Goal: Task Accomplishment & Management: Use online tool/utility

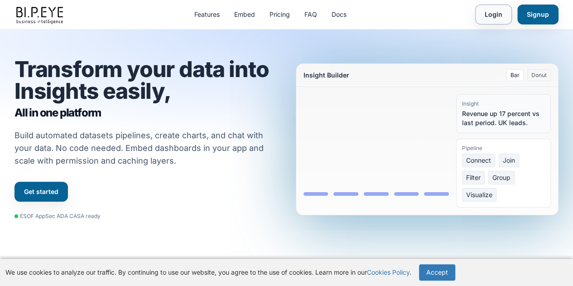
click at [502, 15] on link "Login" at bounding box center [493, 15] width 37 height 20
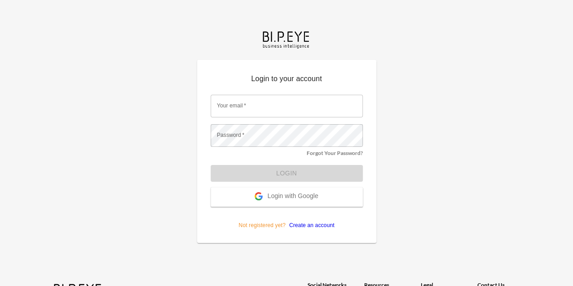
click at [280, 200] on span "Login with Google" at bounding box center [292, 196] width 51 height 9
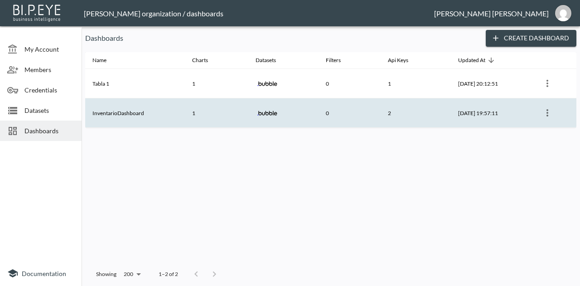
click at [118, 111] on th "InventarioDashboard" at bounding box center [135, 112] width 100 height 29
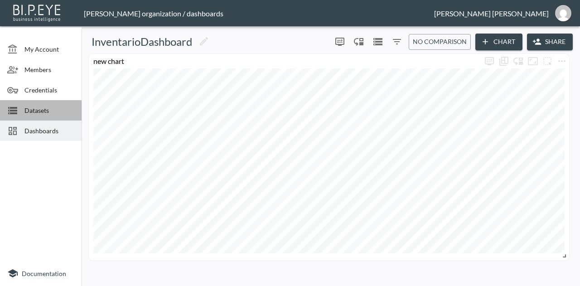
click at [35, 107] on span "Datasets" at bounding box center [49, 111] width 50 height 10
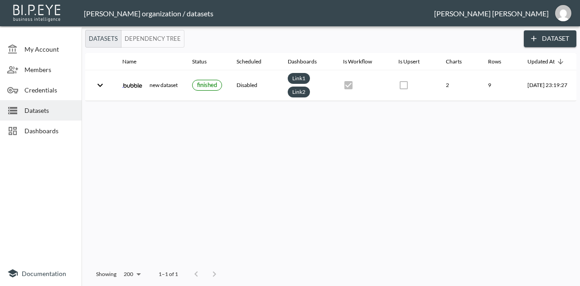
click at [34, 126] on span "Dashboards" at bounding box center [49, 131] width 50 height 10
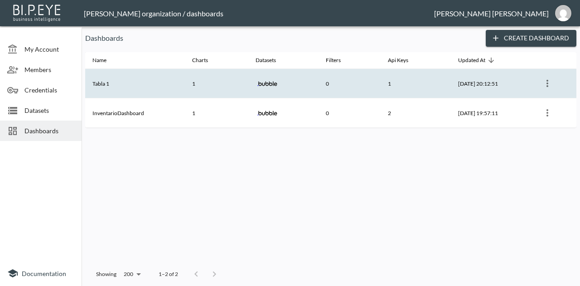
click at [111, 83] on th "Tabla 1" at bounding box center [135, 83] width 100 height 29
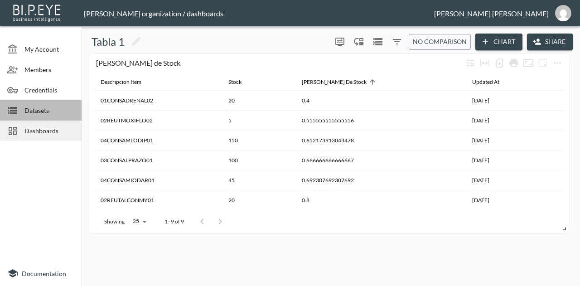
click at [38, 110] on span "Datasets" at bounding box center [49, 111] width 50 height 10
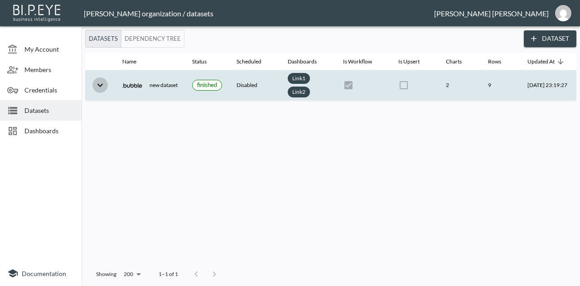
click at [98, 88] on icon "expand row" at bounding box center [100, 85] width 11 height 11
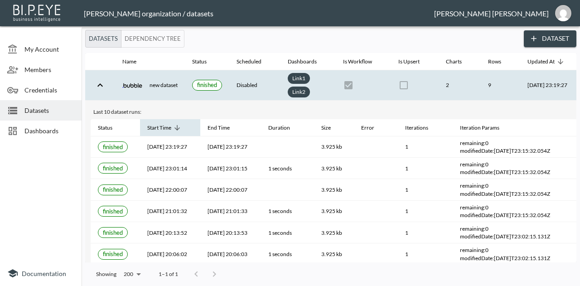
scroll to position [0, 43]
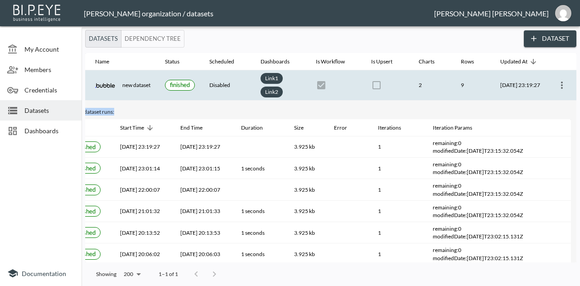
drag, startPoint x: 533, startPoint y: 102, endPoint x: 567, endPoint y: 84, distance: 38.3
click at [567, 84] on tbody "new dataset finished Disabled Link 1 Link 2 2 9 2025-09-07, 23:19:27 Last 10 da…" at bounding box center [317, 225] width 518 height 310
click at [567, 84] on button "more" at bounding box center [562, 85] width 15 height 15
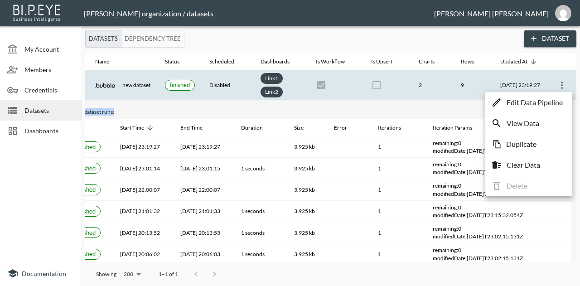
click at [523, 107] on p "Edit Data Pipeline" at bounding box center [535, 102] width 56 height 11
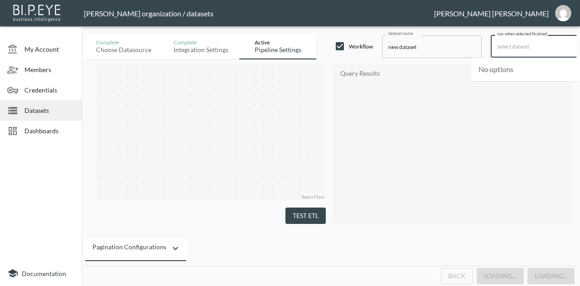
click at [518, 50] on input "run when selected finished" at bounding box center [538, 46] width 87 height 15
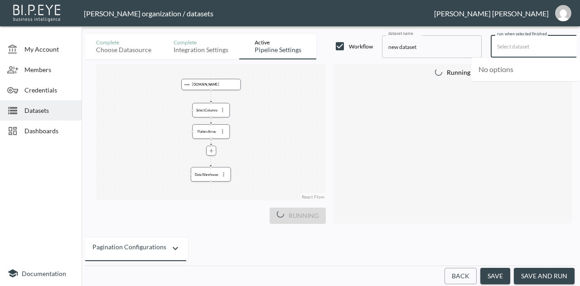
click at [487, 32] on div "Complete Choose datasource Complete Integration settings Active Pipeline settin…" at bounding box center [330, 44] width 491 height 29
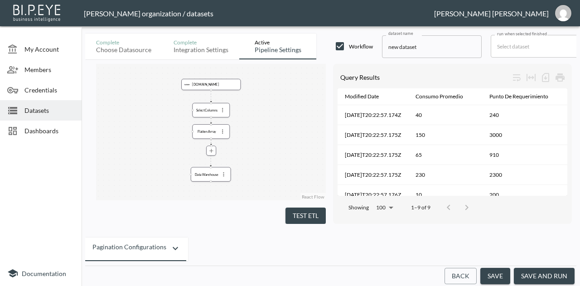
click at [144, 48] on div "Choose datasource" at bounding box center [123, 50] width 55 height 8
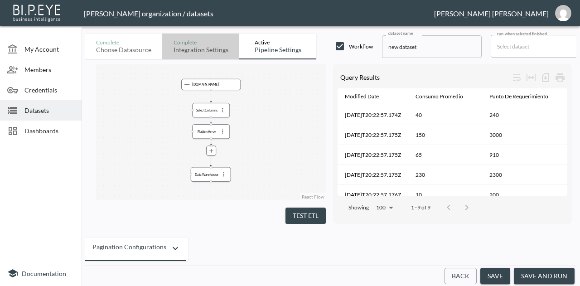
click at [191, 50] on div "Integration settings" at bounding box center [201, 50] width 55 height 8
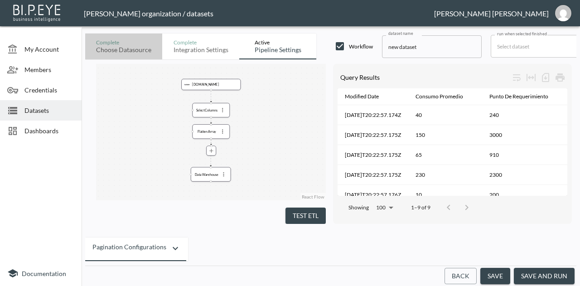
click at [130, 54] on button "Complete Choose datasource" at bounding box center [123, 47] width 77 height 26
click at [197, 49] on div "Integration settings" at bounding box center [201, 50] width 55 height 8
click at [128, 49] on div "Choose datasource" at bounding box center [123, 50] width 55 height 8
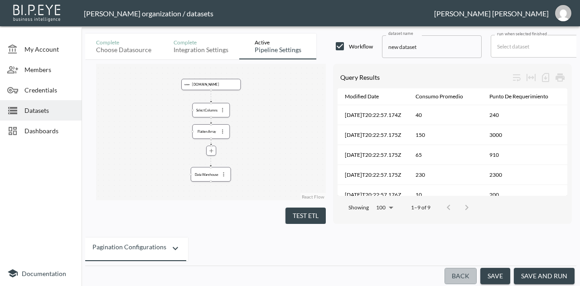
click at [457, 274] on button "Back" at bounding box center [461, 276] width 32 height 17
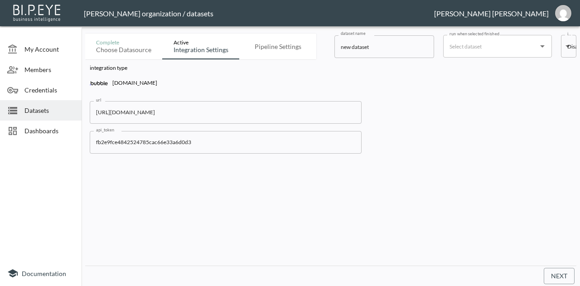
click at [544, 49] on icon "Open" at bounding box center [542, 46] width 11 height 11
click at [544, 49] on icon "Close" at bounding box center [542, 46] width 11 height 11
click at [489, 100] on div "integration type Bubble.io url https://prueba1-59265.bubbleapps.io/version-test…" at bounding box center [330, 108] width 491 height 99
click at [129, 51] on div "Choose datasource" at bounding box center [123, 50] width 55 height 8
click at [205, 52] on div "Integration settings" at bounding box center [201, 50] width 55 height 8
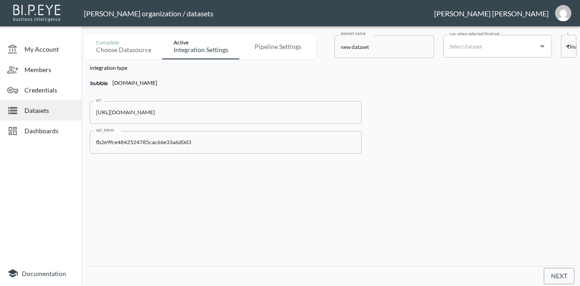
click at [257, 48] on div "Pipeline settings" at bounding box center [278, 47] width 47 height 8
click at [560, 275] on button "Next" at bounding box center [559, 276] width 31 height 17
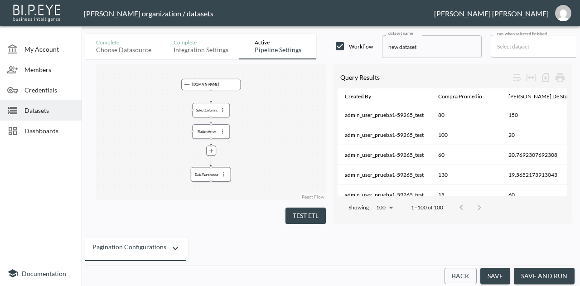
click at [455, 278] on button "Back" at bounding box center [461, 276] width 32 height 17
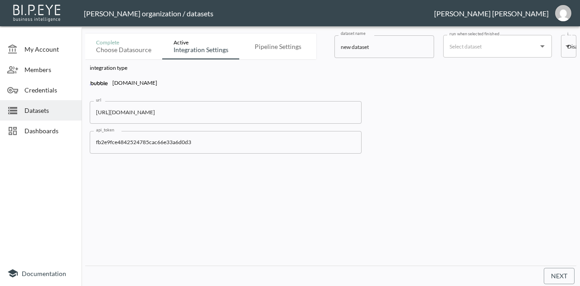
click at [573, 45] on body "BI.P.EYE, Interactive Analytics Dashboards - app Gonzalo Vallejos organization …" at bounding box center [290, 143] width 580 height 286
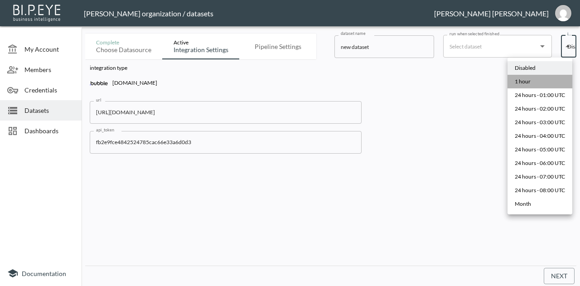
click at [536, 82] on li "1 hour" at bounding box center [540, 82] width 65 height 14
type input "0 */1 * * *"
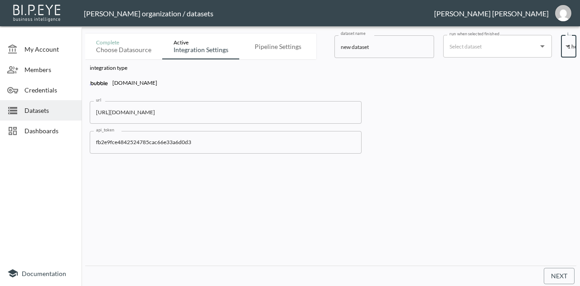
click at [549, 279] on button "Next" at bounding box center [559, 276] width 31 height 17
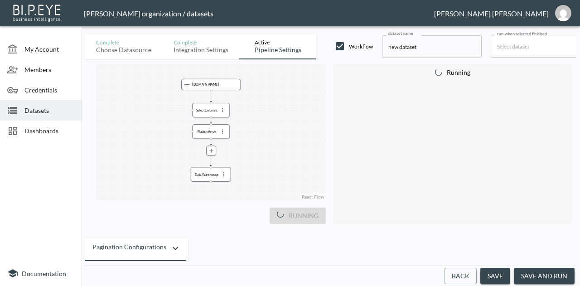
click at [534, 271] on button "save and run" at bounding box center [544, 276] width 61 height 17
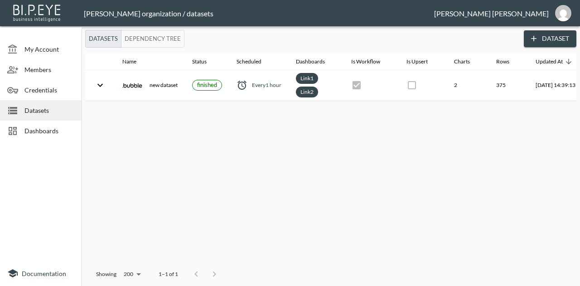
click at [39, 128] on span "Dashboards" at bounding box center [49, 131] width 50 height 10
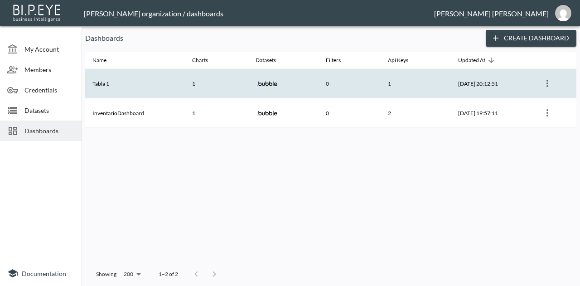
click at [135, 88] on th "Tabla 1" at bounding box center [135, 83] width 100 height 29
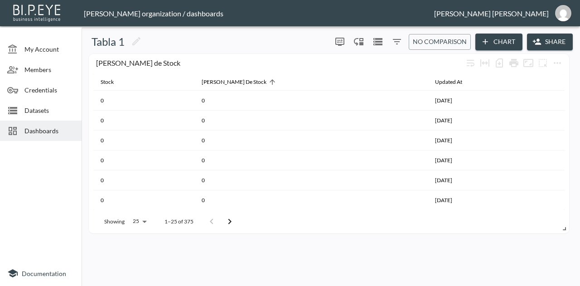
click at [42, 108] on span "Datasets" at bounding box center [49, 111] width 50 height 10
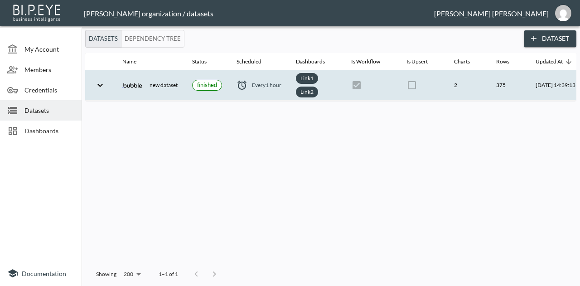
click at [118, 86] on th "new dataset" at bounding box center [150, 85] width 70 height 30
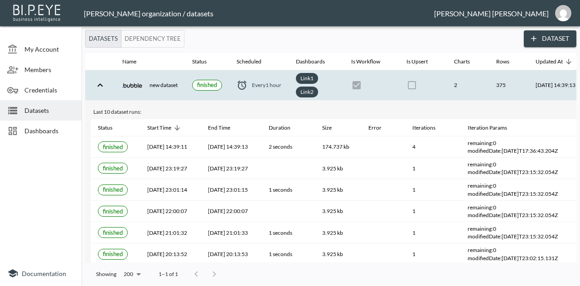
scroll to position [0, 52]
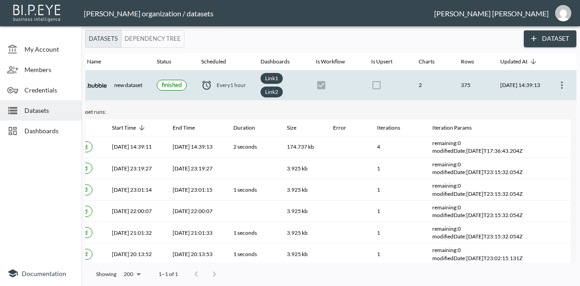
click at [561, 83] on icon "more" at bounding box center [562, 85] width 2 height 7
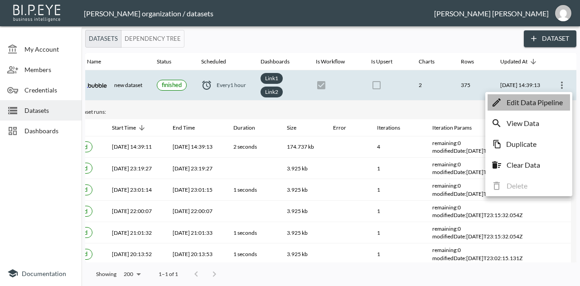
click at [533, 105] on p "Edit Data Pipeline" at bounding box center [535, 102] width 56 height 11
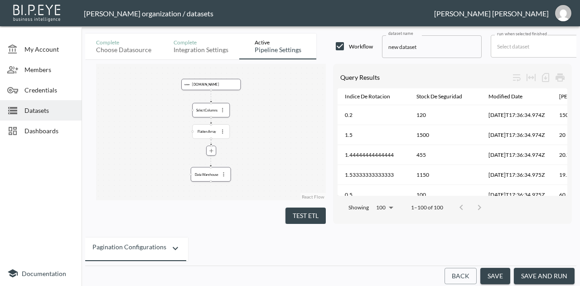
click at [211, 131] on div "Flatten Array" at bounding box center [206, 131] width 23 height 4
click at [224, 128] on icon "more" at bounding box center [222, 131] width 6 height 6
click at [224, 160] on li "Remove" at bounding box center [223, 167] width 40 height 16
click at [307, 208] on button "Test ETL" at bounding box center [306, 216] width 40 height 17
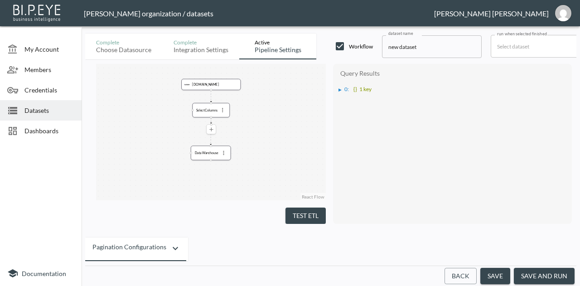
click at [208, 127] on icon "more" at bounding box center [211, 129] width 6 height 6
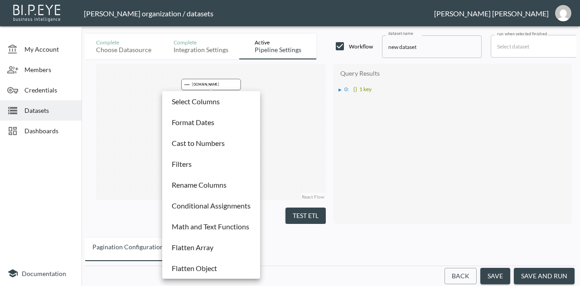
click at [213, 248] on p "Flatten Array" at bounding box center [193, 247] width 42 height 11
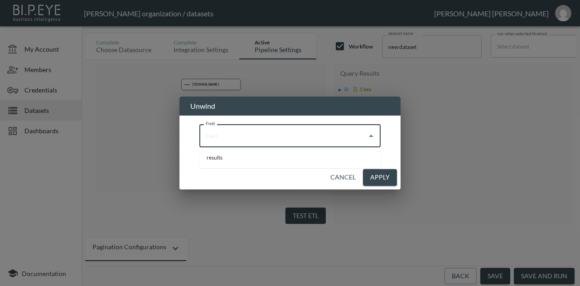
click at [277, 136] on input "Field" at bounding box center [284, 136] width 160 height 15
click at [310, 166] on ul "results" at bounding box center [289, 157] width 181 height 21
click at [303, 161] on li "results" at bounding box center [289, 158] width 181 height 14
type input "results"
click at [378, 176] on button "Apply" at bounding box center [380, 177] width 34 height 17
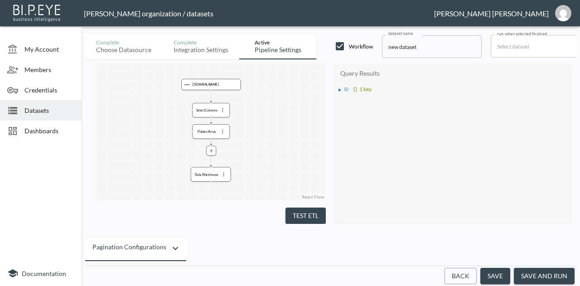
click at [307, 208] on button "Test ETL" at bounding box center [306, 216] width 40 height 17
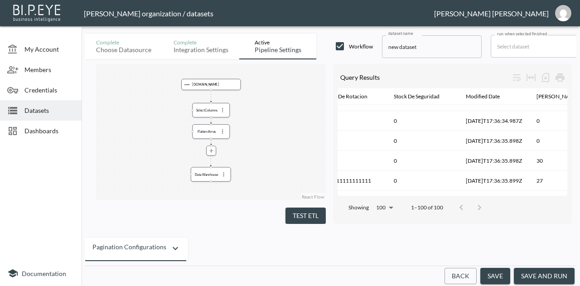
scroll to position [373, 58]
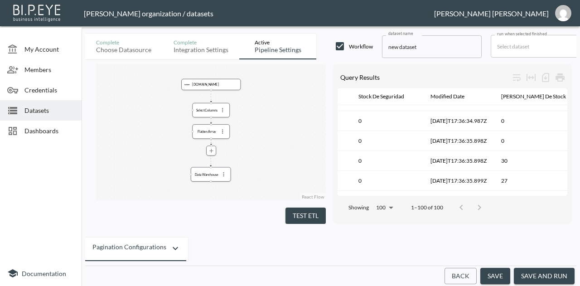
click at [288, 214] on button "Test ETL" at bounding box center [306, 216] width 40 height 17
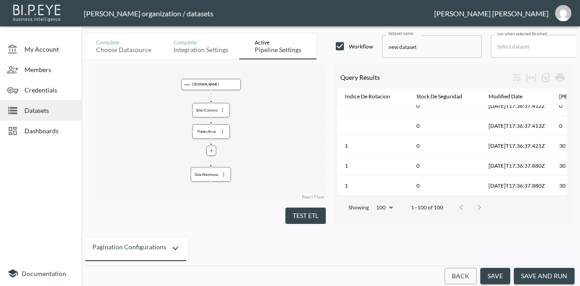
scroll to position [1677, 0]
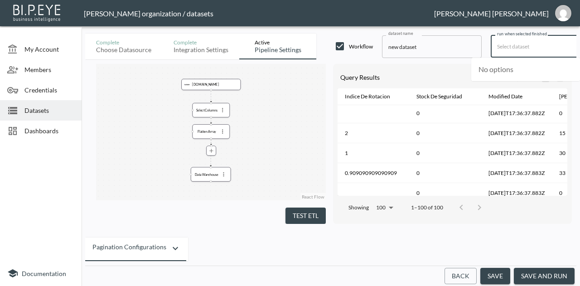
click at [533, 47] on input "run when selected finished" at bounding box center [538, 46] width 87 height 15
click at [489, 46] on div "Complete Choose datasource Complete Integration settings Active Pipeline settin…" at bounding box center [330, 44] width 491 height 29
click at [223, 111] on icon "more" at bounding box center [222, 110] width 1 height 4
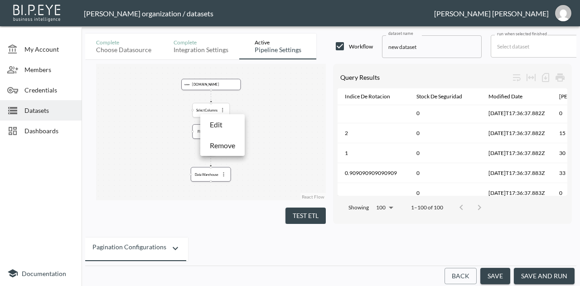
click at [223, 111] on div at bounding box center [290, 143] width 580 height 286
click at [300, 214] on button "Test ETL" at bounding box center [306, 216] width 40 height 17
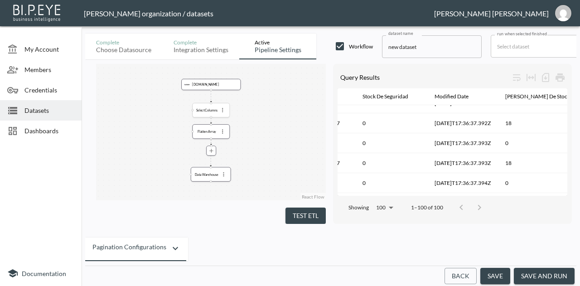
scroll to position [1142, 54]
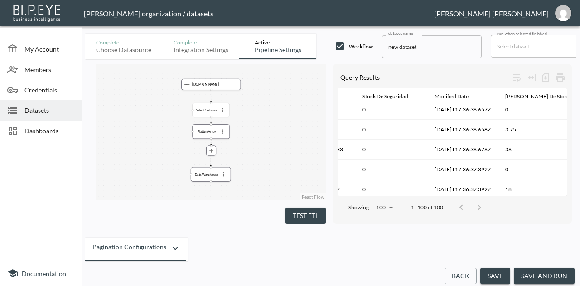
click at [214, 107] on div "Select Columns" at bounding box center [211, 110] width 32 height 9
click at [226, 112] on button "more" at bounding box center [222, 110] width 9 height 9
click at [229, 130] on li "Edit" at bounding box center [223, 124] width 40 height 16
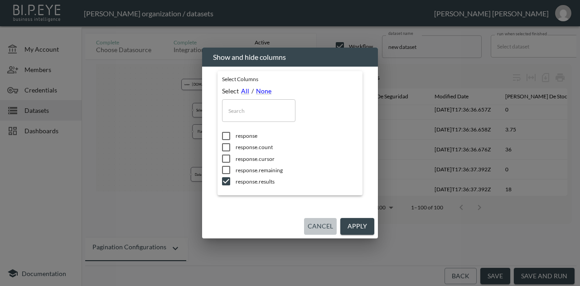
click at [310, 224] on button "Cancel" at bounding box center [320, 226] width 33 height 17
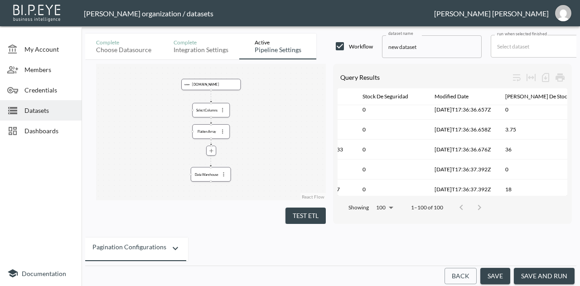
click at [553, 277] on button "save and run" at bounding box center [544, 276] width 61 height 17
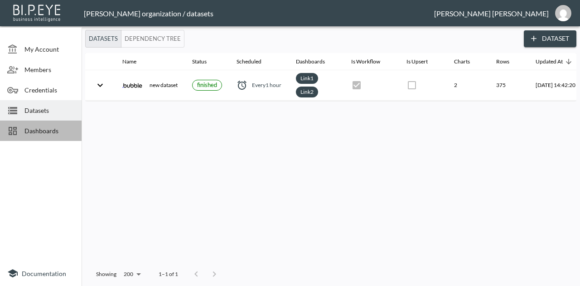
click at [35, 130] on span "Dashboards" at bounding box center [49, 131] width 50 height 10
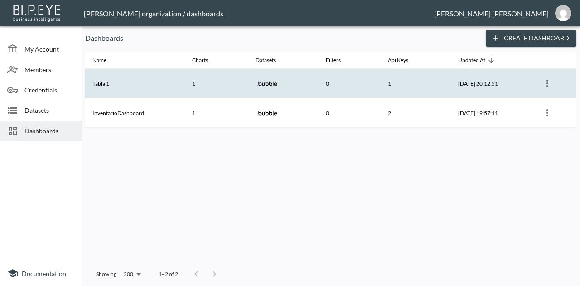
click at [162, 88] on th "Tabla 1" at bounding box center [135, 83] width 100 height 29
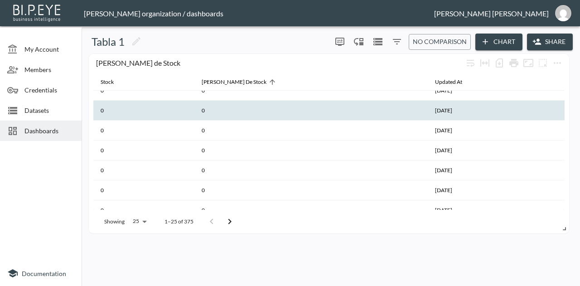
scroll to position [380, 0]
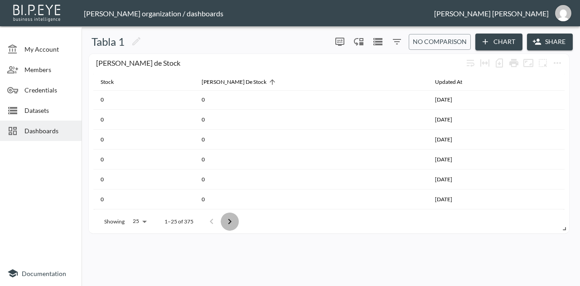
click at [228, 218] on icon "Go to next page" at bounding box center [229, 221] width 11 height 11
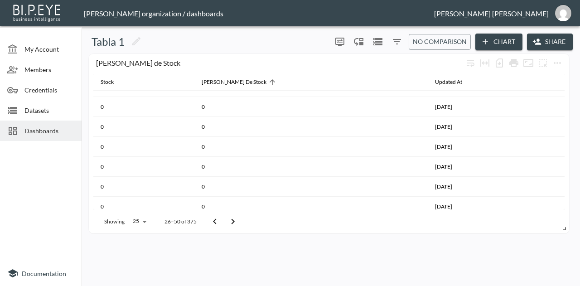
scroll to position [0, 0]
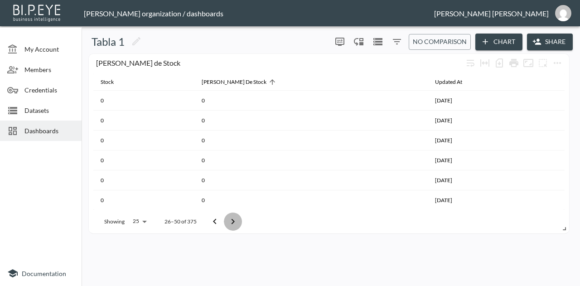
click at [237, 218] on icon "Go to next page" at bounding box center [233, 221] width 11 height 11
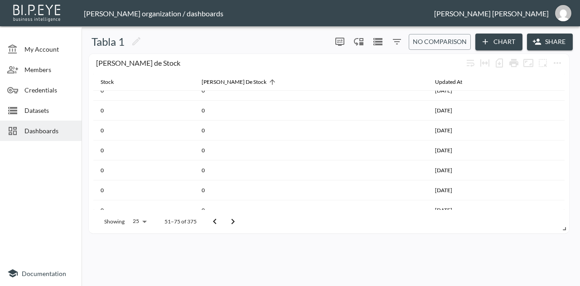
scroll to position [380, 0]
click at [234, 219] on icon "Go to next page" at bounding box center [233, 221] width 11 height 11
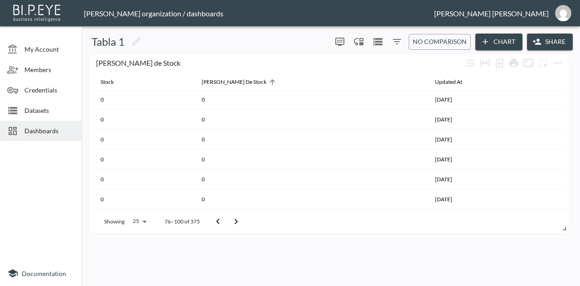
scroll to position [63, 0]
click at [233, 223] on icon "Go to next page" at bounding box center [236, 221] width 11 height 11
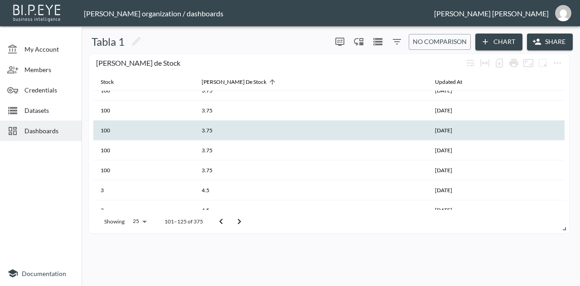
scroll to position [0, 0]
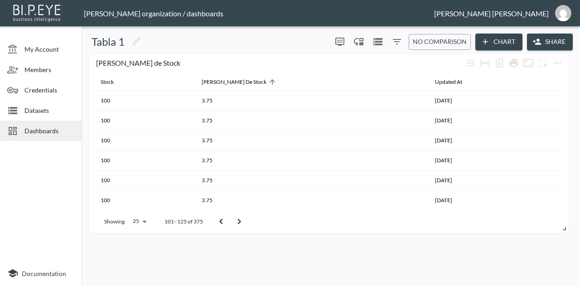
click at [234, 221] on icon "Go to next page" at bounding box center [239, 221] width 11 height 11
click at [238, 221] on icon "Go to next page" at bounding box center [239, 221] width 11 height 11
click at [131, 86] on th "Stock" at bounding box center [143, 82] width 101 height 17
click at [154, 82] on th "Stock" at bounding box center [143, 82] width 101 height 17
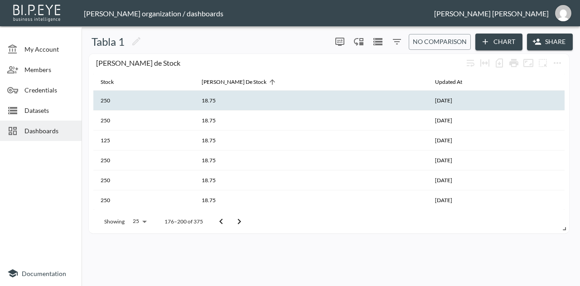
click at [132, 93] on th "250" at bounding box center [143, 101] width 101 height 20
click at [141, 221] on body "BI.P.EYE, Interactive Analytics Dashboards - app Gonzalo Vallejos organization …" at bounding box center [290, 143] width 580 height 286
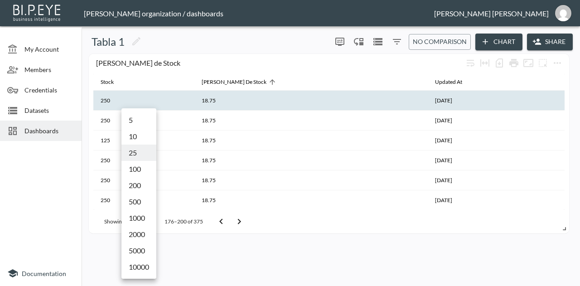
click at [146, 215] on li "1000" at bounding box center [138, 218] width 35 height 16
type input "1000"
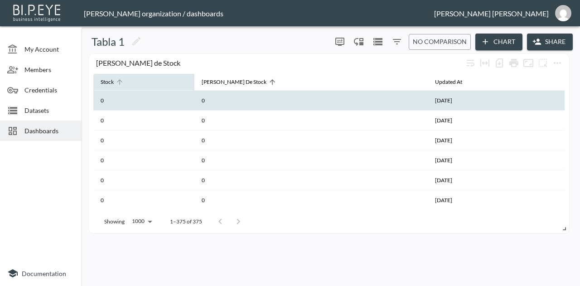
click at [115, 86] on span "Stock" at bounding box center [113, 82] width 25 height 11
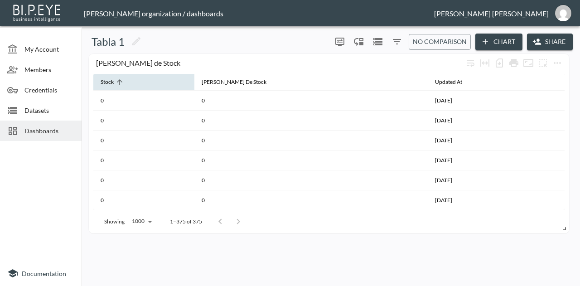
click at [120, 83] on icon at bounding box center [119, 81] width 5 height 5
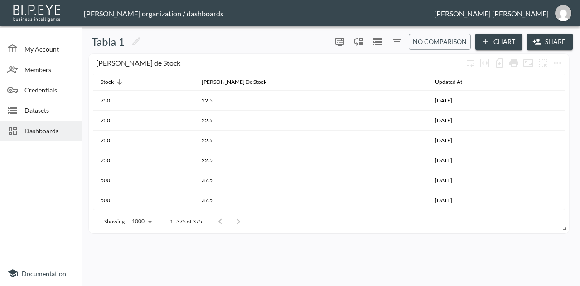
click at [43, 125] on div "Dashboards" at bounding box center [41, 131] width 82 height 20
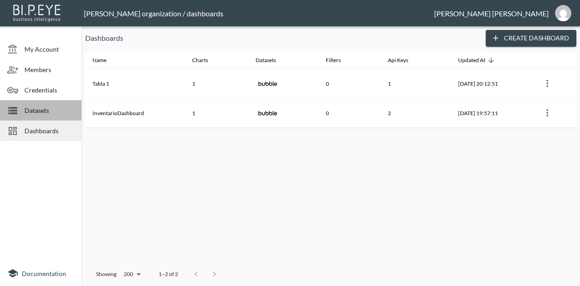
click at [48, 115] on div "Datasets" at bounding box center [41, 110] width 82 height 20
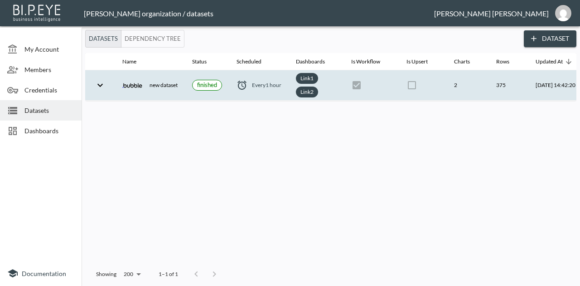
click at [99, 85] on icon "expand row" at bounding box center [99, 84] width 5 height 3
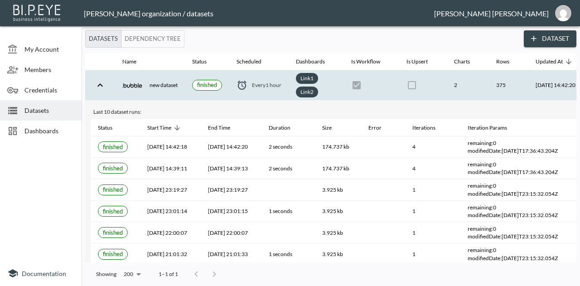
click at [98, 84] on icon "expand row" at bounding box center [100, 85] width 11 height 11
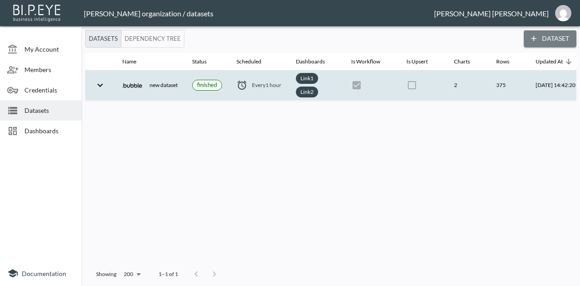
click at [570, 35] on button "Dataset" at bounding box center [550, 38] width 53 height 17
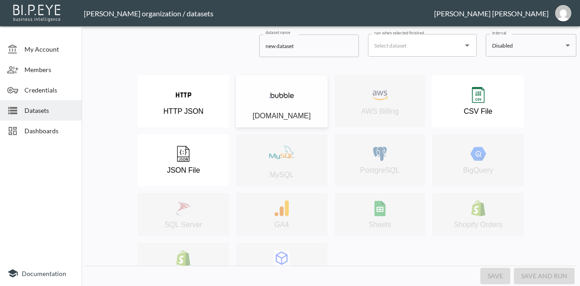
click at [256, 106] on div "[DOMAIN_NAME]" at bounding box center [282, 101] width 82 height 38
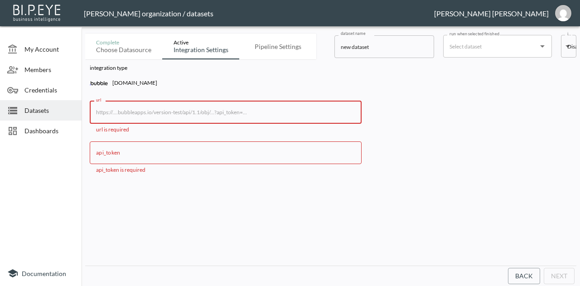
click at [224, 106] on input "url" at bounding box center [226, 112] width 272 height 23
paste input "https://prueba1-59265.bubbleapps.io/version-test/api/1.1/obj"
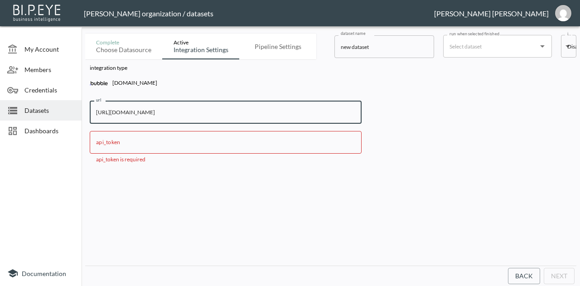
type input "https://prueba1-59265.bubbleapps.io/version-test/api/1.1/obj/Inventario"
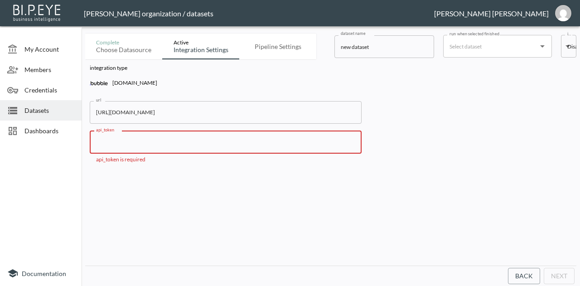
click at [192, 149] on input "api_token" at bounding box center [226, 142] width 272 height 23
paste input "fb2e9fce4842524785cac66e33a6d0d3"
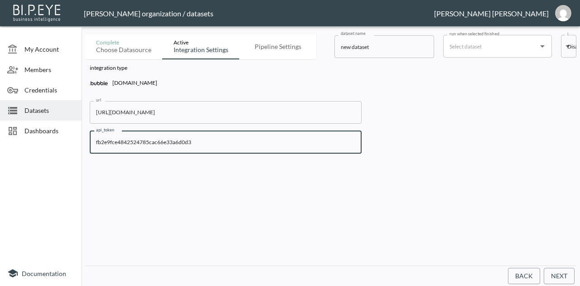
type input "fb2e9fce4842524785cac66e33a6d0d3"
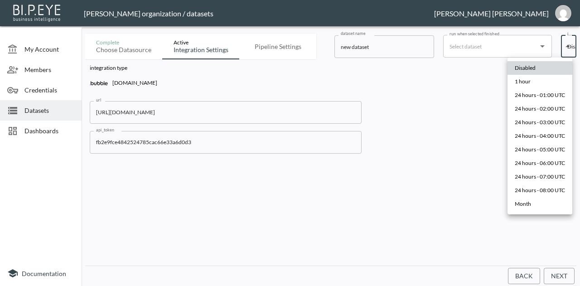
click at [564, 48] on body "BI.P.EYE, Interactive Analytics Dashboards - app Gonzalo Vallejos organization …" at bounding box center [290, 143] width 580 height 286
click at [528, 82] on div "1 hour" at bounding box center [523, 82] width 16 height 8
type input "0 */1 * * *"
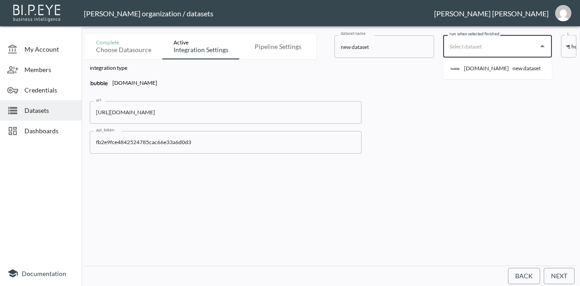
click at [521, 43] on input "run when selected finished" at bounding box center [490, 46] width 87 height 15
click at [513, 69] on div "new dataset" at bounding box center [527, 68] width 28 height 8
type input "new dataset"
click at [393, 49] on input "new dataset" at bounding box center [384, 46] width 100 height 23
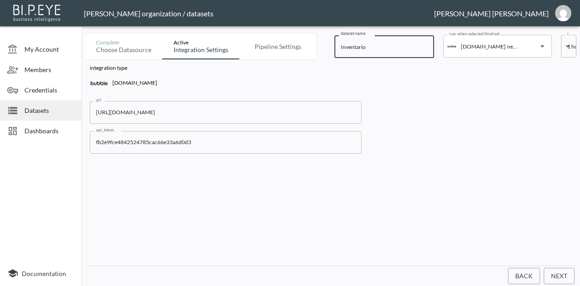
type input "Inventario"
click at [561, 277] on button "Next" at bounding box center [559, 276] width 31 height 17
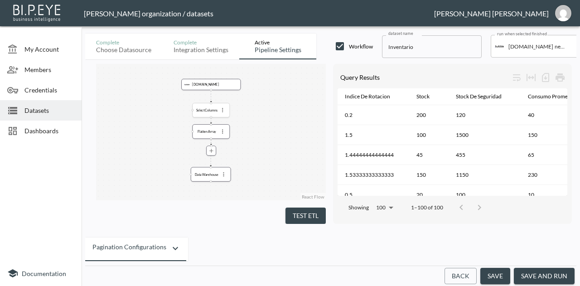
click at [224, 110] on icon "more" at bounding box center [222, 110] width 6 height 6
click at [227, 144] on p "Remove" at bounding box center [222, 145] width 25 height 11
click at [229, 111] on div "Flatten Array" at bounding box center [211, 110] width 38 height 15
click at [224, 109] on icon "more" at bounding box center [222, 110] width 6 height 6
click at [226, 145] on p "Remove" at bounding box center [222, 145] width 25 height 11
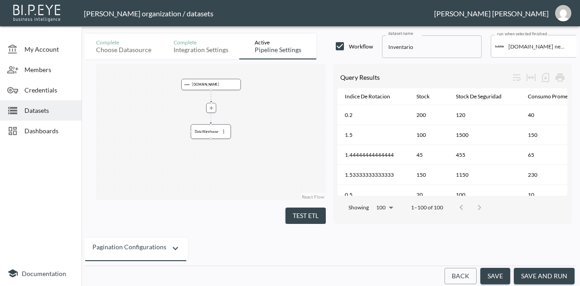
click at [310, 215] on button "Test ETL" at bounding box center [306, 216] width 40 height 17
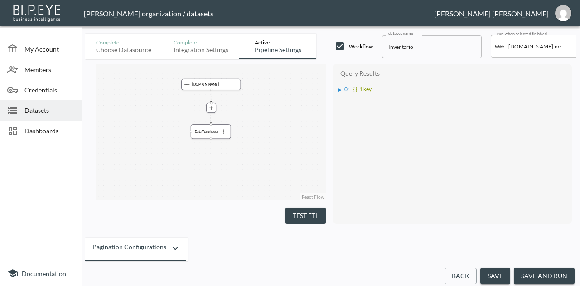
click at [344, 90] on span "0 :" at bounding box center [346, 89] width 5 height 7
click at [344, 97] on div "▶" at bounding box center [344, 98] width 3 height 5
click at [348, 113] on div "▶" at bounding box center [349, 114] width 3 height 5
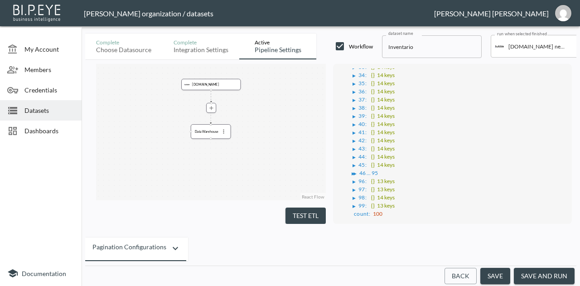
scroll to position [328, 0]
click at [354, 168] on div "▶" at bounding box center [353, 170] width 3 height 5
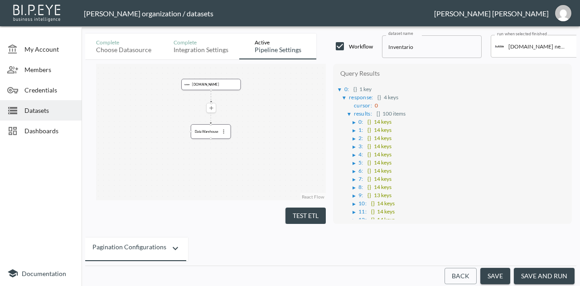
click at [214, 105] on icon "more" at bounding box center [211, 107] width 6 height 6
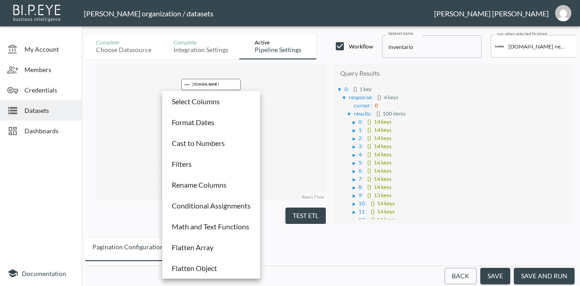
click at [269, 101] on div at bounding box center [290, 143] width 580 height 286
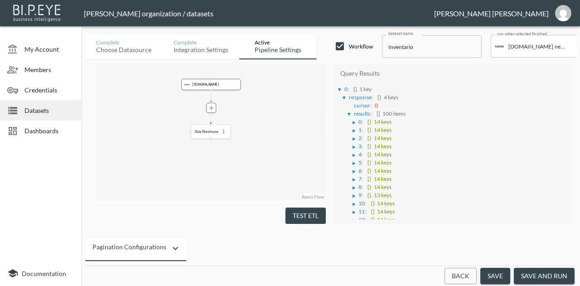
click at [223, 129] on icon "more" at bounding box center [223, 131] width 6 height 6
click at [242, 117] on div at bounding box center [290, 143] width 580 height 286
click at [213, 105] on icon "more" at bounding box center [211, 107] width 6 height 6
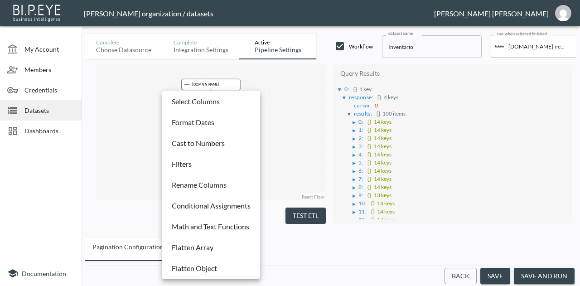
click at [247, 98] on li "Select Columns" at bounding box center [211, 101] width 93 height 16
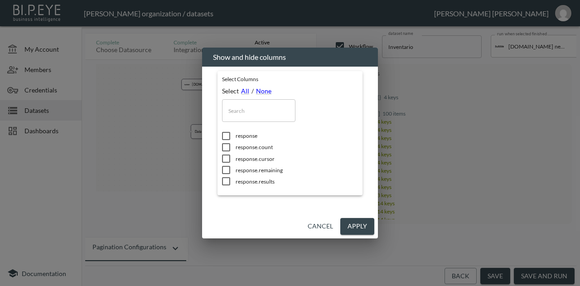
click at [226, 167] on input "checkbox" at bounding box center [226, 169] width 19 height 9
checkbox input "true"
click at [363, 228] on button "Apply" at bounding box center [357, 226] width 34 height 17
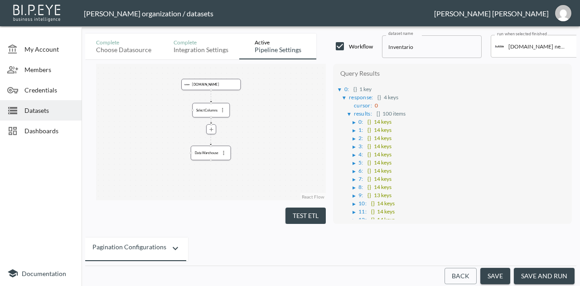
click at [295, 208] on button "Test ETL" at bounding box center [306, 216] width 40 height 17
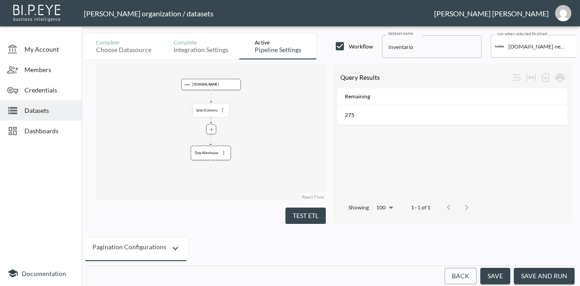
click at [223, 115] on div "Select Columns" at bounding box center [211, 110] width 38 height 15
click at [223, 111] on icon "more" at bounding box center [222, 110] width 6 height 6
click at [223, 127] on li "Edit" at bounding box center [223, 124] width 40 height 16
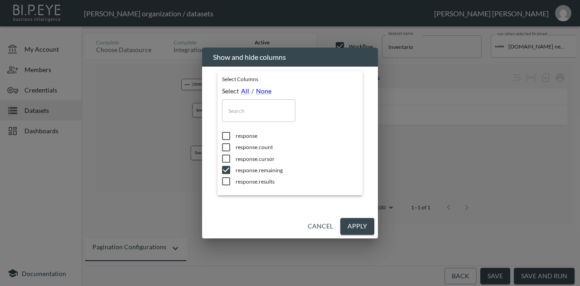
click at [224, 170] on input "checkbox" at bounding box center [226, 169] width 19 height 9
checkbox input "false"
click at [224, 179] on input "checkbox" at bounding box center [226, 181] width 19 height 9
checkbox input "true"
click at [365, 225] on button "Apply" at bounding box center [357, 226] width 34 height 17
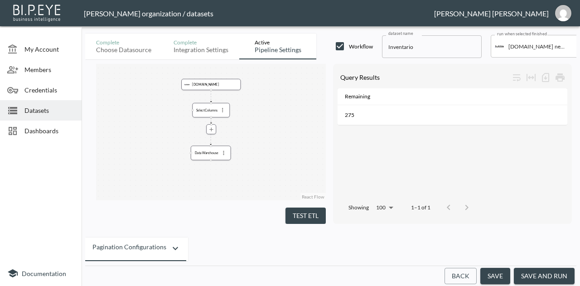
click at [302, 205] on div "Test ETL" at bounding box center [211, 214] width 230 height 19
click at [301, 220] on div "Bubble.io Select Columns Data Warehouse React Flow Press enter or space to sele…" at bounding box center [334, 144] width 485 height 170
click at [301, 216] on button "Test ETL" at bounding box center [306, 216] width 40 height 17
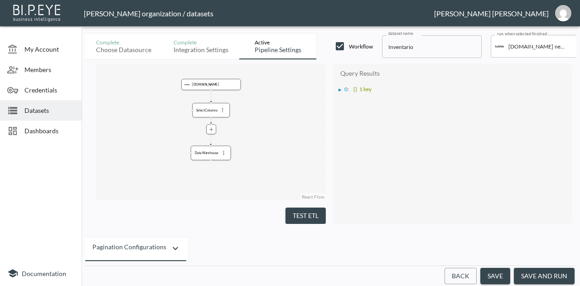
click at [337, 89] on div "Query Results ▶ 0 : {} 1 key" at bounding box center [452, 144] width 239 height 160
click at [339, 89] on div "▶" at bounding box center [340, 89] width 3 height 5
click at [342, 98] on ul "▶ results : [] 100 items" at bounding box center [453, 96] width 229 height 8
click at [344, 98] on div "▶" at bounding box center [344, 98] width 3 height 5
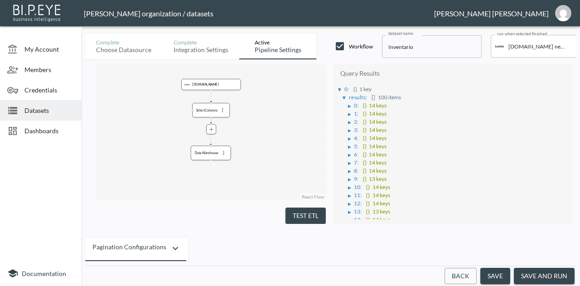
click at [349, 105] on div "▶" at bounding box center [349, 106] width 3 height 5
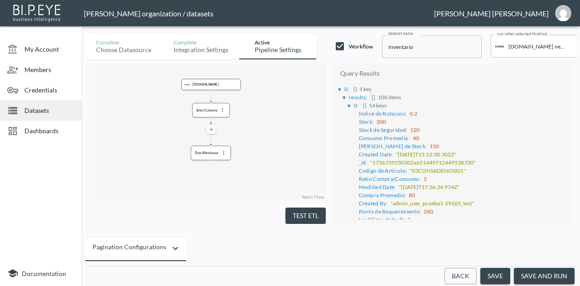
click at [208, 131] on icon "more" at bounding box center [211, 129] width 6 height 6
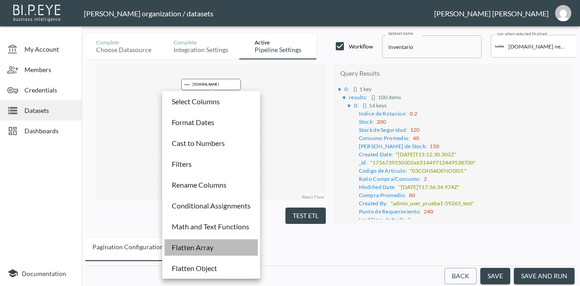
click at [208, 244] on p "Flatten Array" at bounding box center [193, 247] width 42 height 11
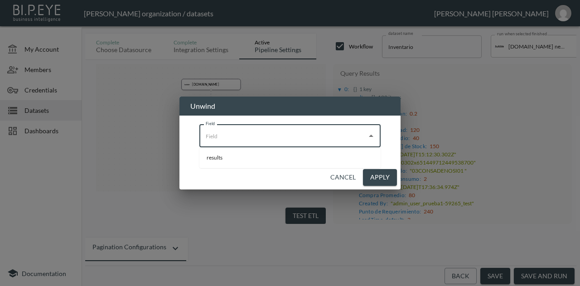
click at [313, 131] on input "Field" at bounding box center [284, 136] width 160 height 15
click at [282, 162] on li "results" at bounding box center [289, 158] width 181 height 14
type input "results"
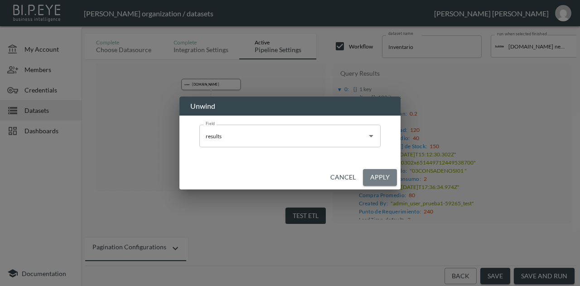
click at [392, 178] on button "Apply" at bounding box center [380, 177] width 34 height 17
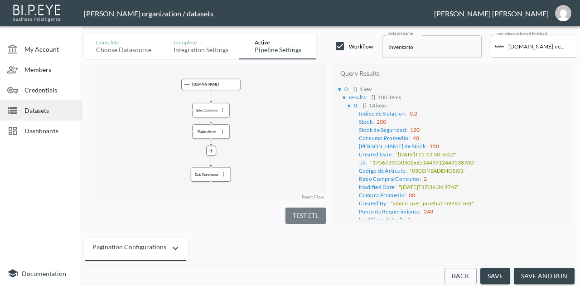
click at [308, 217] on button "Test ETL" at bounding box center [306, 216] width 40 height 17
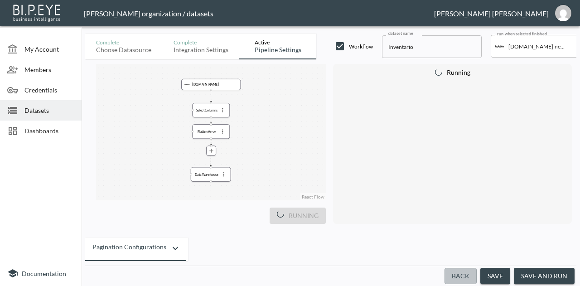
click at [470, 276] on button "Back" at bounding box center [461, 276] width 32 height 17
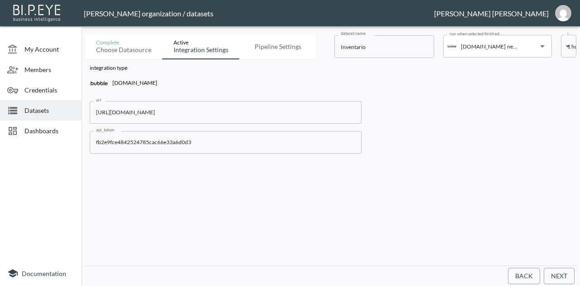
click at [45, 115] on div "Datasets" at bounding box center [41, 110] width 82 height 20
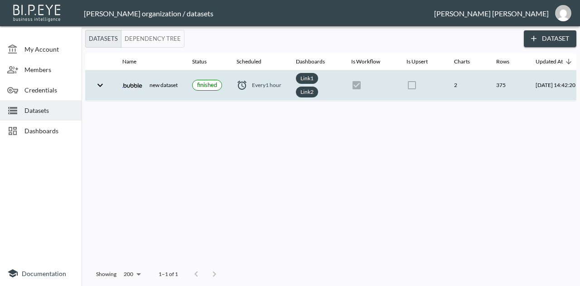
click at [135, 85] on img at bounding box center [132, 85] width 20 height 20
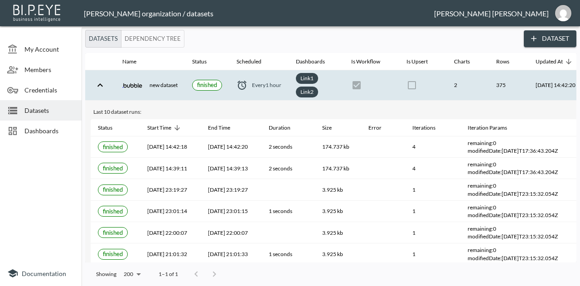
scroll to position [0, 52]
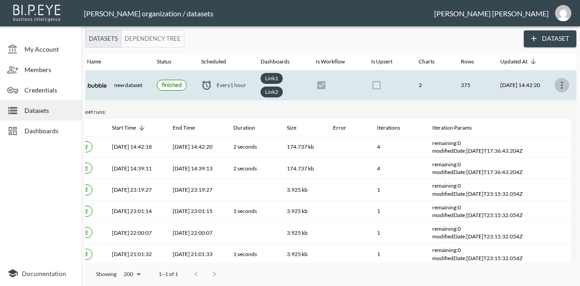
click at [565, 84] on icon "more" at bounding box center [562, 85] width 11 height 11
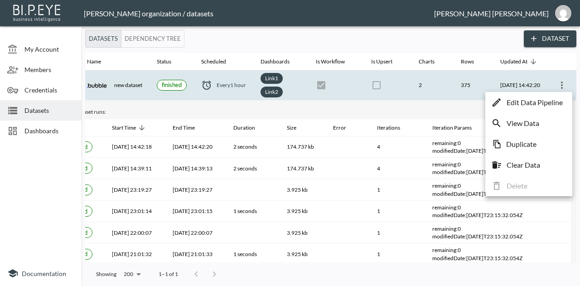
click at [537, 103] on p "Edit Data Pipeline" at bounding box center [535, 102] width 56 height 11
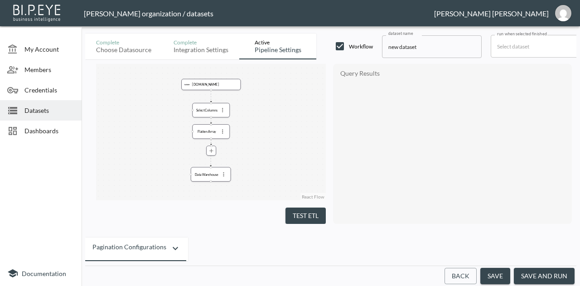
click at [291, 211] on button "Test ETL" at bounding box center [306, 216] width 40 height 17
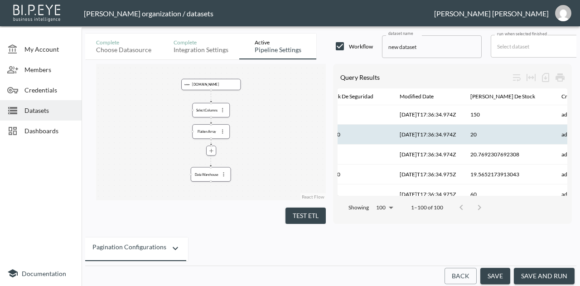
scroll to position [0, 89]
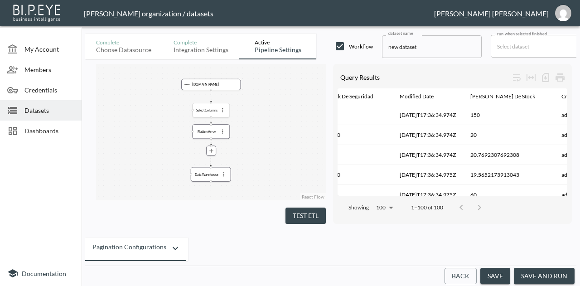
click at [223, 112] on icon "more" at bounding box center [222, 110] width 6 height 6
click at [220, 55] on div at bounding box center [290, 143] width 580 height 286
click at [194, 53] on div "Integration settings" at bounding box center [201, 50] width 55 height 8
click at [451, 278] on button "Back" at bounding box center [461, 276] width 32 height 17
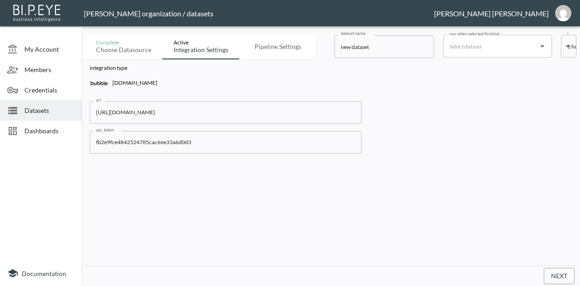
click at [557, 276] on button "Next" at bounding box center [559, 276] width 31 height 17
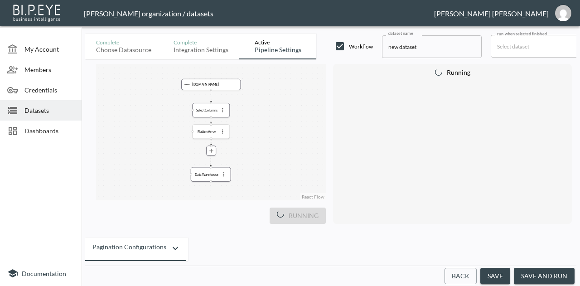
click at [225, 132] on icon "more" at bounding box center [222, 131] width 6 height 6
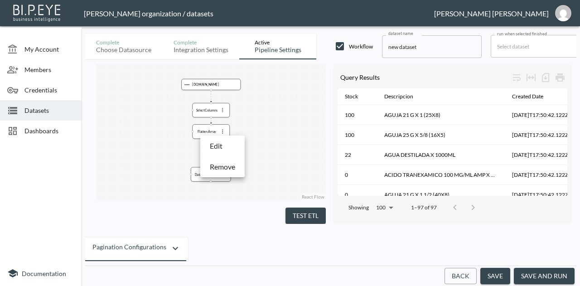
click at [228, 166] on p "Remove" at bounding box center [222, 166] width 25 height 11
click at [211, 113] on div "Select Columns" at bounding box center [211, 110] width 32 height 9
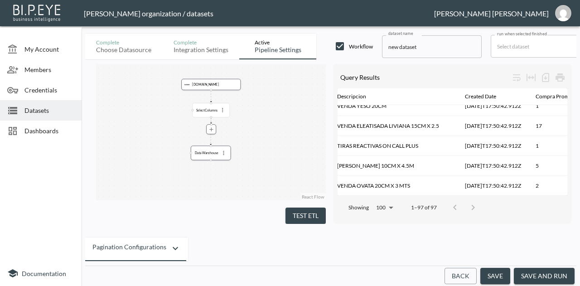
scroll to position [1853, 39]
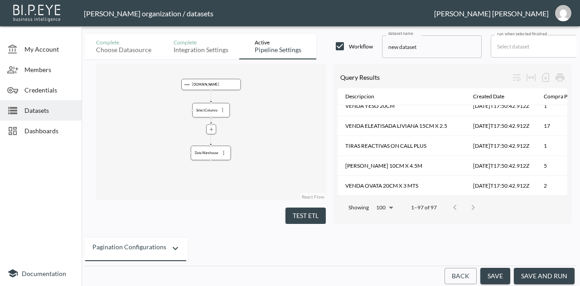
click at [315, 208] on button "Test ETL" at bounding box center [306, 216] width 40 height 17
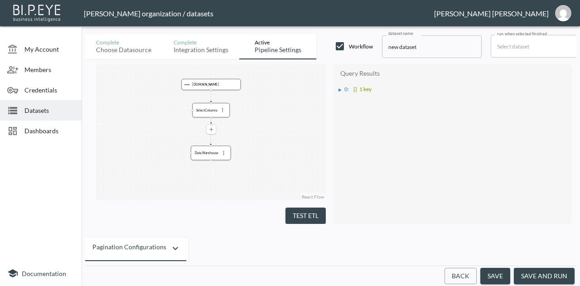
click at [210, 131] on icon "more" at bounding box center [211, 129] width 6 height 6
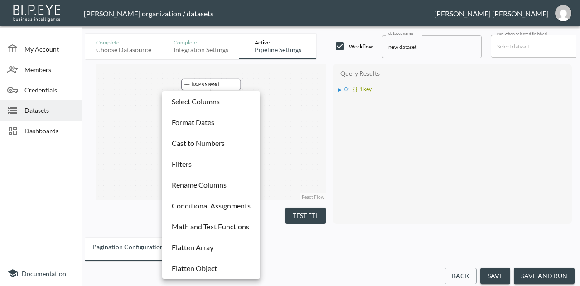
click at [228, 243] on li "Flatten Array" at bounding box center [211, 247] width 93 height 16
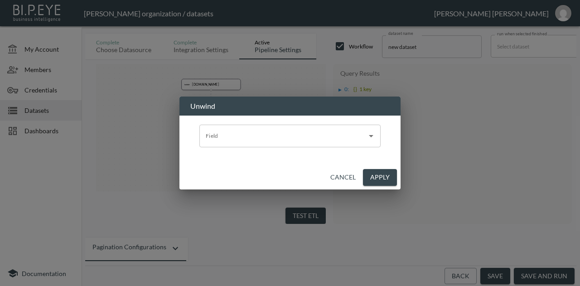
click at [348, 138] on input "Field" at bounding box center [284, 136] width 160 height 15
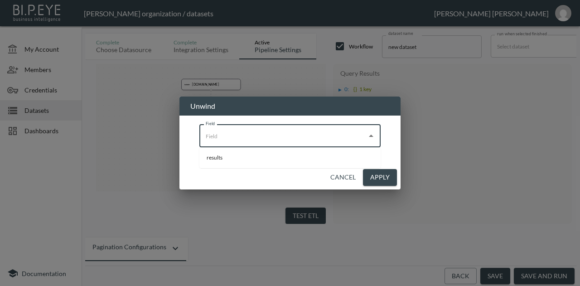
click at [314, 163] on li "results" at bounding box center [289, 158] width 181 height 14
type input "results"
click at [381, 177] on button "Apply" at bounding box center [380, 177] width 34 height 17
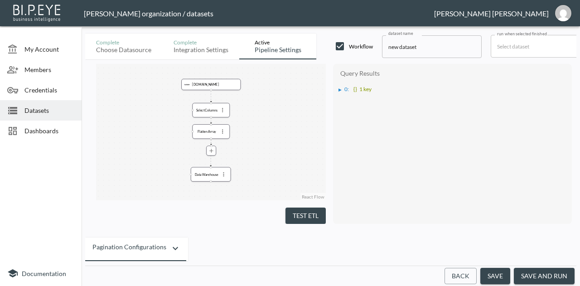
click at [315, 208] on button "Test ETL" at bounding box center [306, 216] width 40 height 17
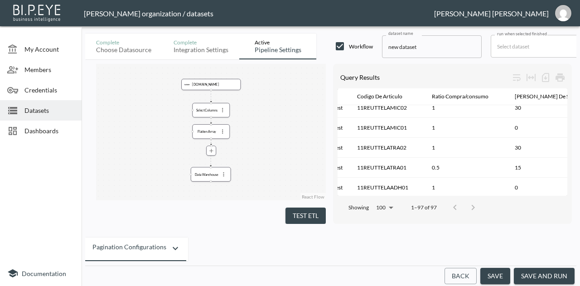
scroll to position [1853, 1053]
click at [528, 274] on button "save and run" at bounding box center [544, 276] width 61 height 17
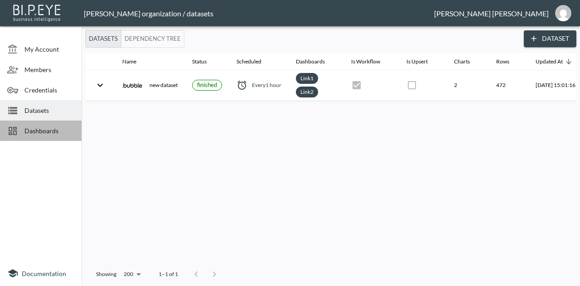
click at [66, 136] on div "Dashboards" at bounding box center [41, 131] width 82 height 20
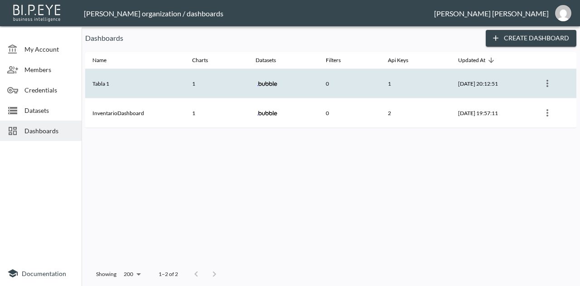
click at [131, 81] on th "Tabla 1" at bounding box center [135, 83] width 100 height 29
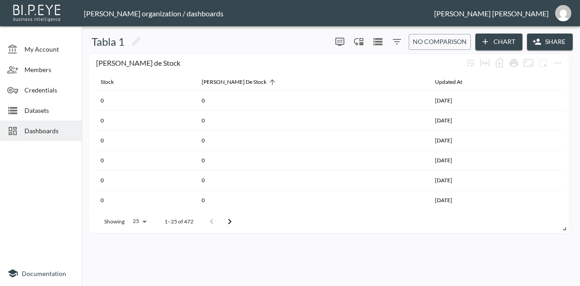
click at [31, 112] on span "Datasets" at bounding box center [49, 111] width 50 height 10
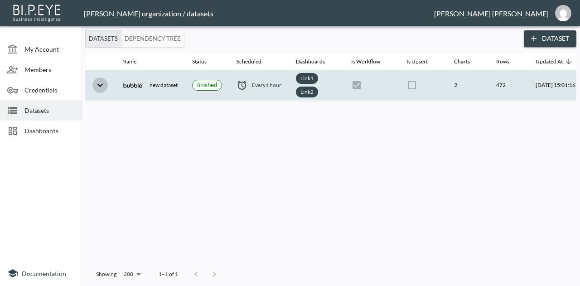
click at [102, 85] on icon "expand row" at bounding box center [100, 85] width 11 height 11
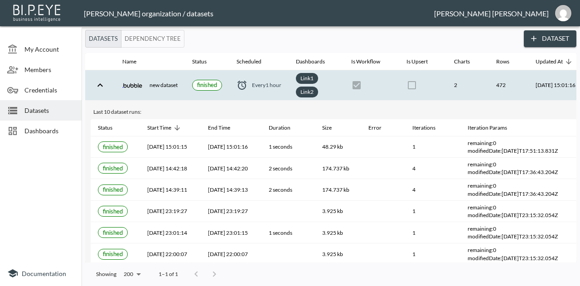
click at [39, 126] on span "Dashboards" at bounding box center [49, 131] width 50 height 10
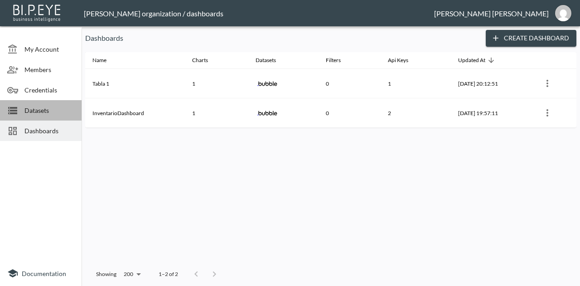
click at [35, 110] on span "Datasets" at bounding box center [49, 111] width 50 height 10
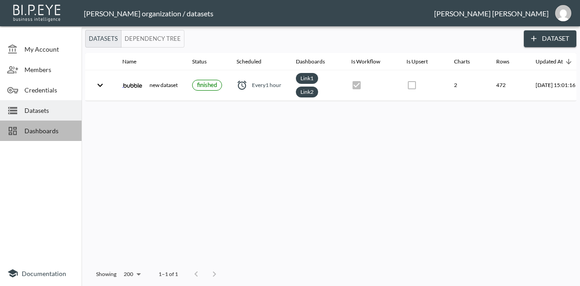
click at [45, 131] on span "Dashboards" at bounding box center [49, 131] width 50 height 10
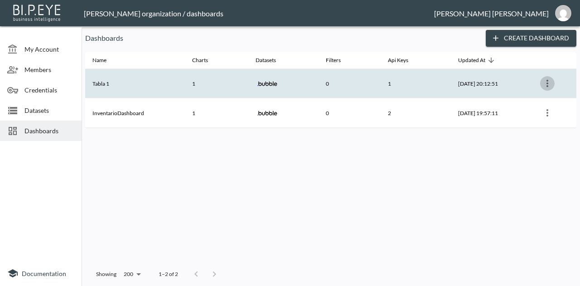
click at [543, 83] on button "more" at bounding box center [547, 83] width 15 height 15
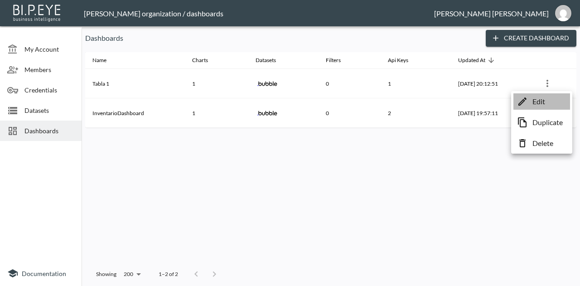
click at [536, 98] on p "Edit" at bounding box center [539, 101] width 13 height 11
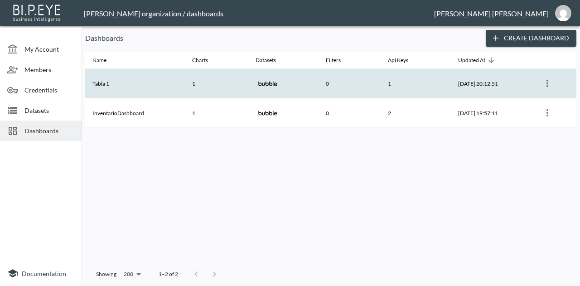
click at [523, 78] on th "[DATE] 20:12:51" at bounding box center [492, 83] width 82 height 29
click at [550, 83] on icon "more" at bounding box center [547, 83] width 11 height 11
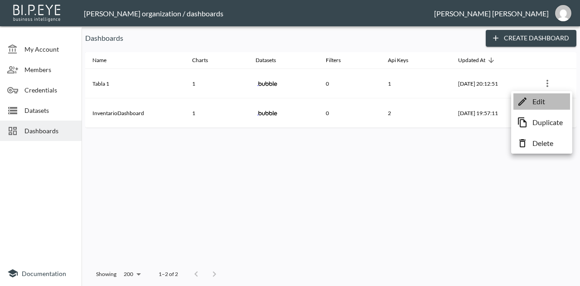
click at [537, 106] on p "Edit" at bounding box center [539, 101] width 13 height 11
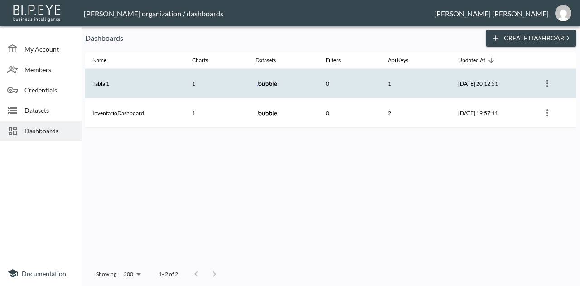
click at [519, 83] on th "[DATE] 20:12:51" at bounding box center [492, 83] width 82 height 29
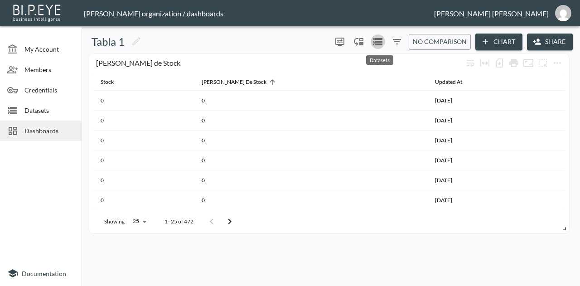
click at [381, 42] on icon "Datasets" at bounding box center [377, 41] width 9 height 7
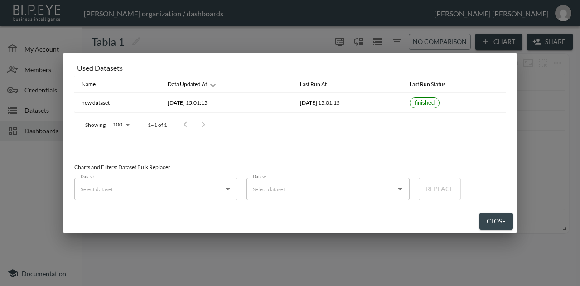
click at [499, 220] on button "Close" at bounding box center [497, 221] width 34 height 17
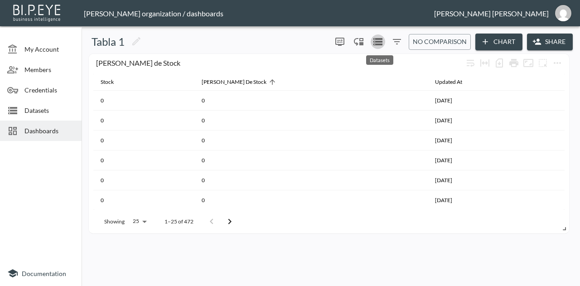
click at [379, 41] on icon "Datasets" at bounding box center [377, 41] width 9 height 7
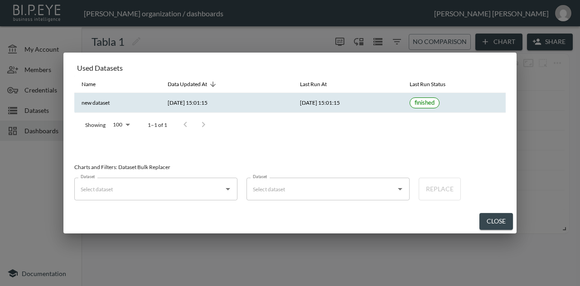
click at [163, 107] on th "[DATE] 15:01:15" at bounding box center [226, 103] width 132 height 20
click at [100, 106] on th "new dataset" at bounding box center [117, 103] width 86 height 20
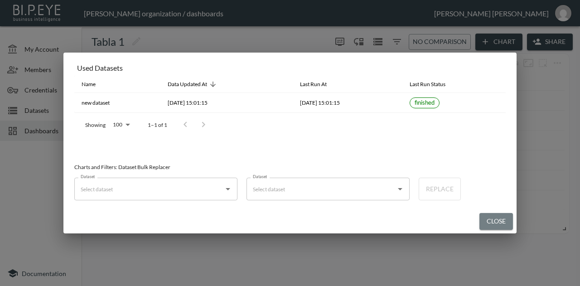
click at [500, 220] on button "Close" at bounding box center [497, 221] width 34 height 17
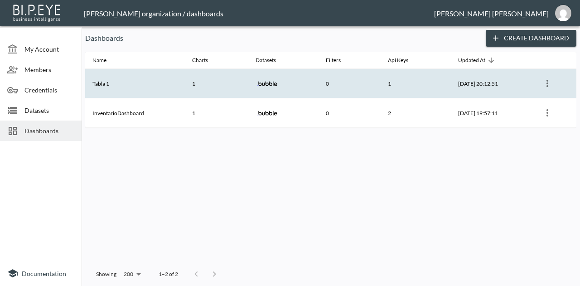
click at [525, 84] on th "[DATE] 20:12:51" at bounding box center [492, 83] width 82 height 29
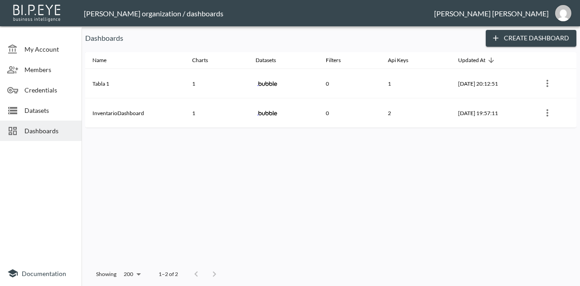
click at [509, 42] on button "Create Dashboard" at bounding box center [531, 38] width 91 height 17
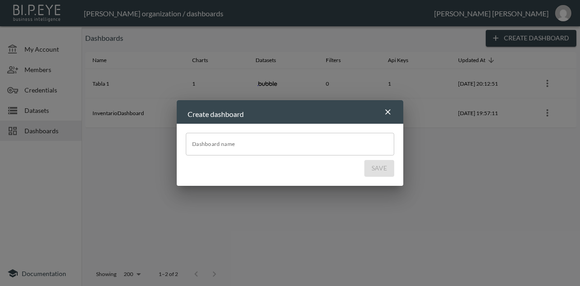
click at [285, 150] on input "Dashboard name" at bounding box center [290, 144] width 208 height 23
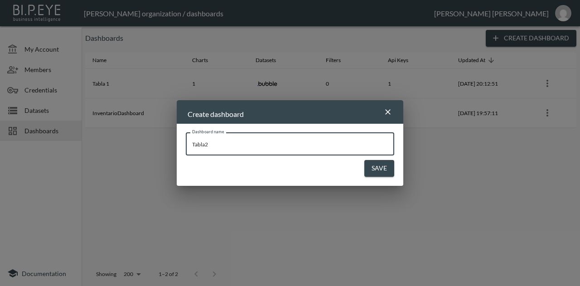
type input "Tabla2"
click at [388, 167] on button "Save" at bounding box center [379, 168] width 30 height 17
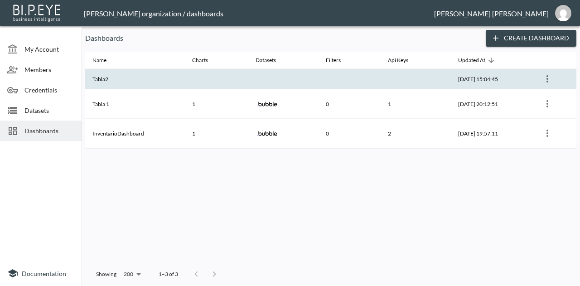
click at [126, 75] on th "Tabla2" at bounding box center [135, 79] width 100 height 20
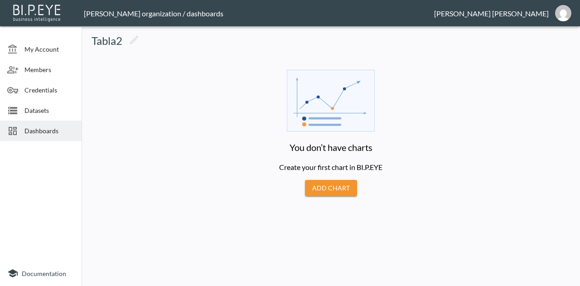
click at [333, 194] on button "Add Chart" at bounding box center [331, 188] width 52 height 17
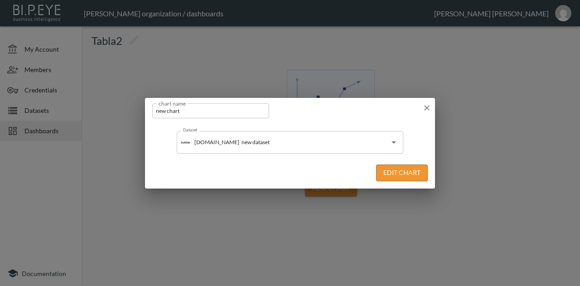
click at [417, 169] on button "Edit Chart" at bounding box center [402, 173] width 52 height 17
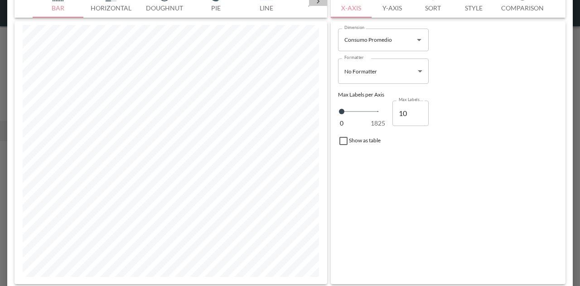
click at [320, 4] on icon at bounding box center [318, 1] width 9 height 9
click at [57, 9] on button "Table" at bounding box center [58, 1] width 51 height 33
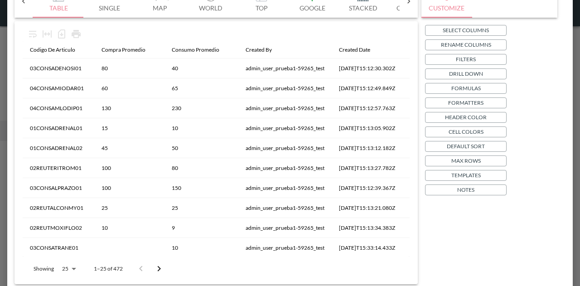
click at [479, 30] on p "Select Columns" at bounding box center [466, 30] width 46 height 10
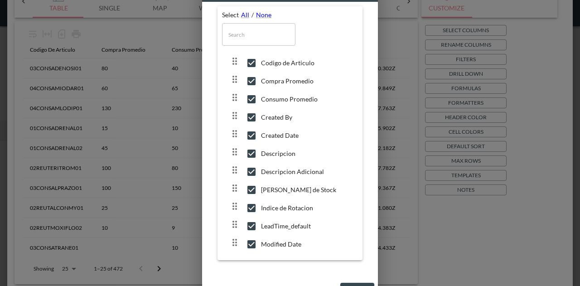
click at [248, 63] on input "checkbox" at bounding box center [251, 62] width 19 height 9
checkbox input "false"
click at [251, 83] on input "checkbox" at bounding box center [251, 81] width 19 height 9
checkbox input "false"
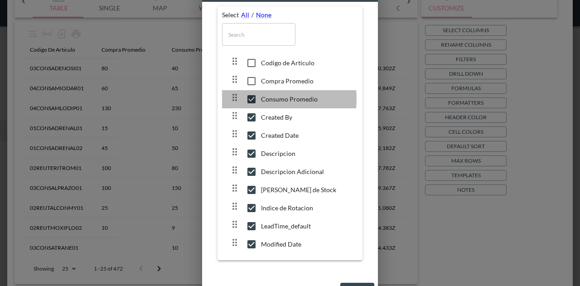
click at [253, 99] on input "checkbox" at bounding box center [251, 99] width 19 height 9
checkbox input "false"
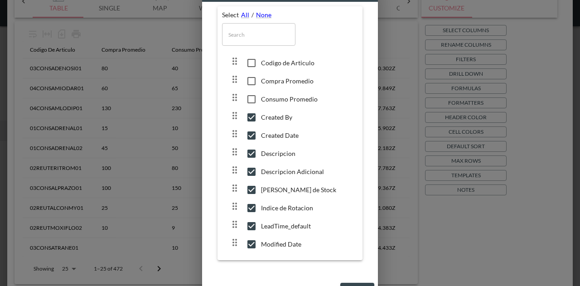
click at [252, 114] on input "checkbox" at bounding box center [251, 117] width 19 height 9
checkbox input "false"
click at [252, 136] on input "checkbox" at bounding box center [251, 135] width 19 height 9
checkbox input "false"
click at [251, 155] on input "checkbox" at bounding box center [251, 153] width 19 height 9
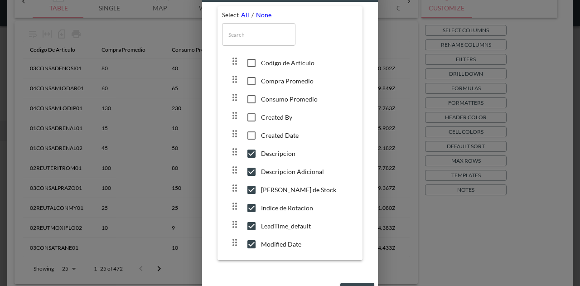
checkbox input "false"
click at [250, 174] on input "checkbox" at bounding box center [251, 171] width 19 height 9
checkbox input "false"
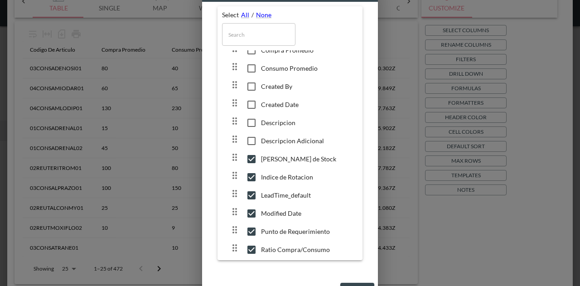
scroll to position [45, 0]
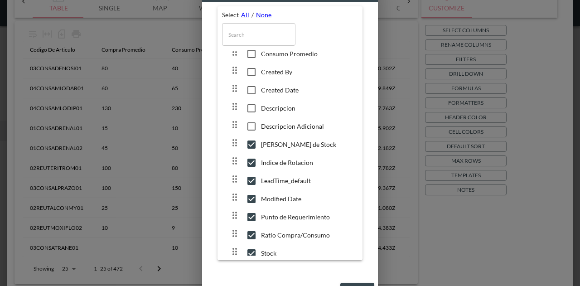
drag, startPoint x: 252, startPoint y: 148, endPoint x: 252, endPoint y: 157, distance: 8.6
click at [252, 148] on input "checkbox" at bounding box center [251, 144] width 19 height 9
checkbox input "false"
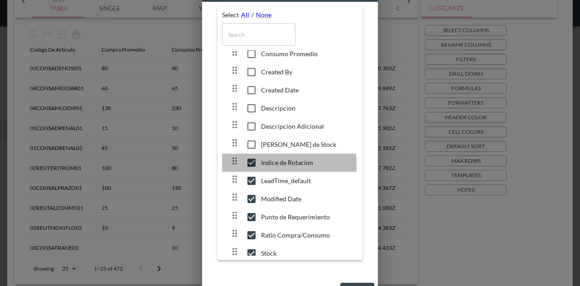
drag, startPoint x: 253, startPoint y: 166, endPoint x: 253, endPoint y: 175, distance: 9.5
click at [254, 166] on input "checkbox" at bounding box center [251, 162] width 19 height 9
checkbox input "false"
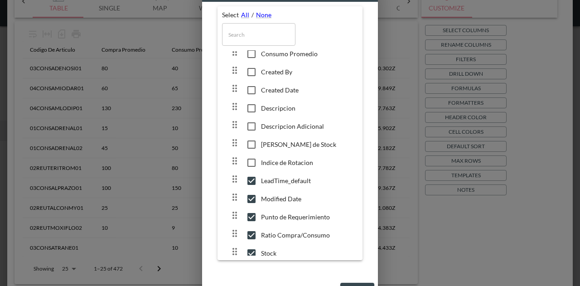
drag, startPoint x: 253, startPoint y: 182, endPoint x: 252, endPoint y: 188, distance: 6.2
click at [253, 182] on input "checkbox" at bounding box center [251, 180] width 19 height 9
checkbox input "false"
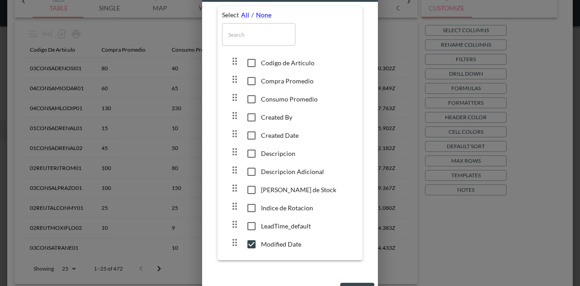
scroll to position [94, 0]
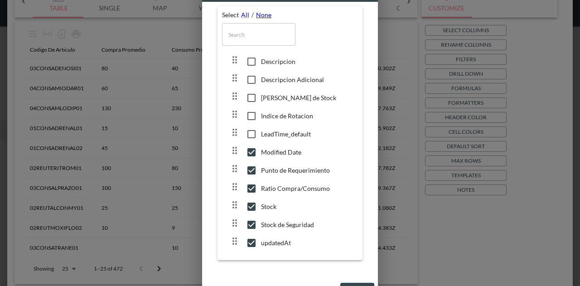
click at [266, 17] on link "None" at bounding box center [263, 15] width 15 height 8
checkbox input "false"
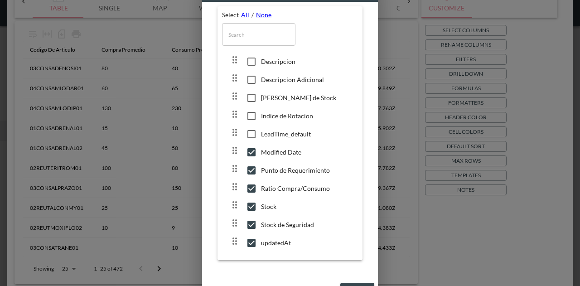
checkbox input "false"
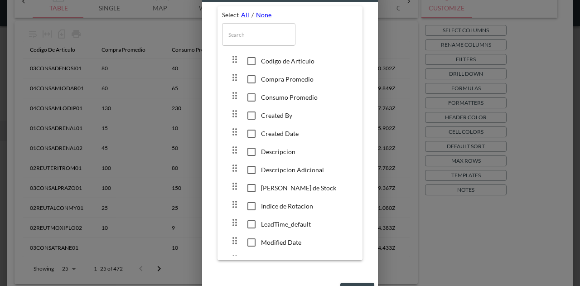
scroll to position [0, 0]
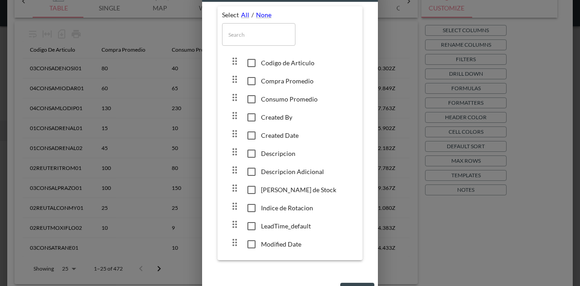
click at [254, 62] on input "checkbox" at bounding box center [251, 62] width 19 height 9
checkbox input "true"
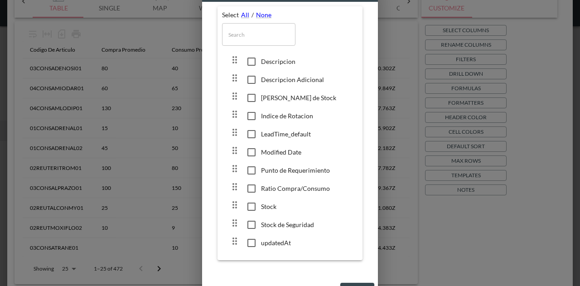
scroll to position [94, 0]
click at [254, 204] on input "checkbox" at bounding box center [251, 206] width 19 height 9
checkbox input "true"
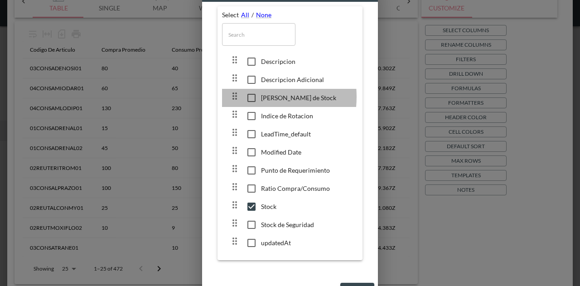
click at [250, 95] on input "checkbox" at bounding box center [251, 97] width 19 height 9
checkbox input "true"
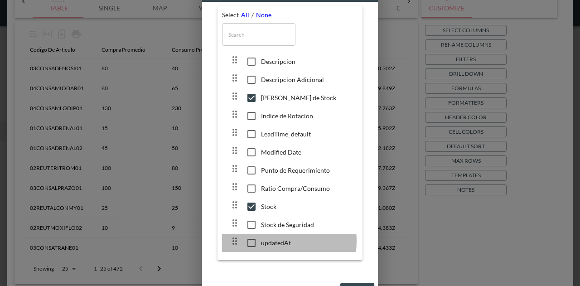
click at [254, 241] on input "checkbox" at bounding box center [251, 242] width 19 height 9
checkbox input "true"
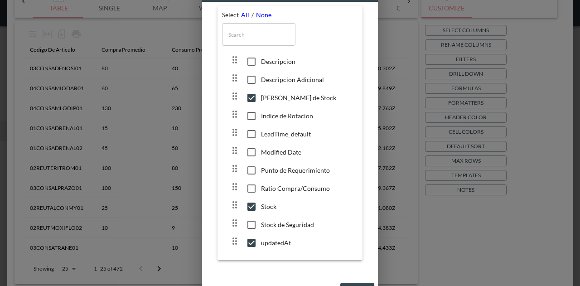
click at [360, 283] on button "Apply" at bounding box center [357, 291] width 34 height 17
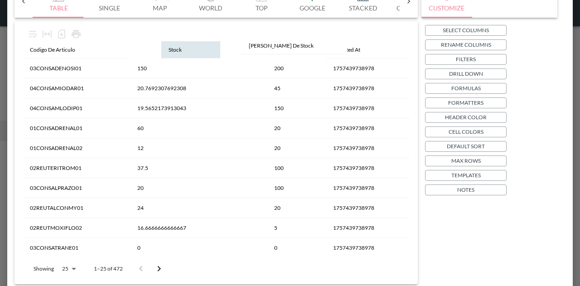
drag, startPoint x: 182, startPoint y: 53, endPoint x: 279, endPoint y: 49, distance: 97.1
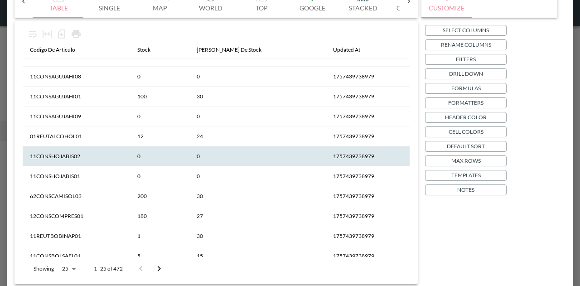
scroll to position [300, 0]
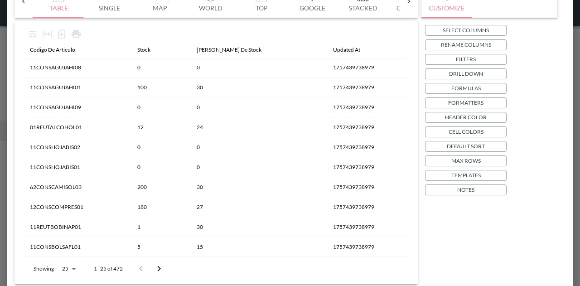
click at [64, 266] on body "BI.P.EYE, Interactive Analytics Dashboards - app [PERSON_NAME] organization / d…" at bounding box center [290, 143] width 580 height 286
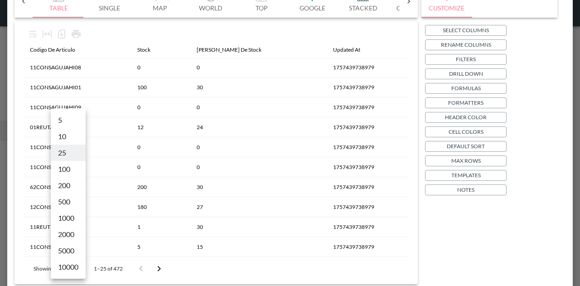
drag, startPoint x: 73, startPoint y: 213, endPoint x: 131, endPoint y: 208, distance: 59.1
click at [73, 213] on li "1000" at bounding box center [68, 218] width 35 height 16
type input "1000"
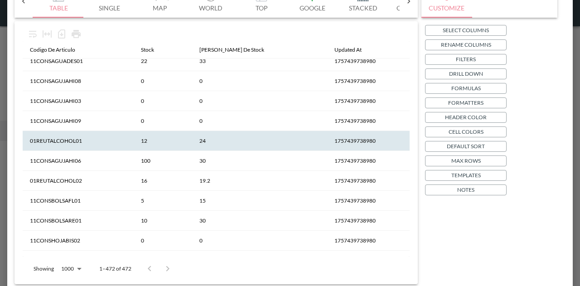
scroll to position [1886, 0]
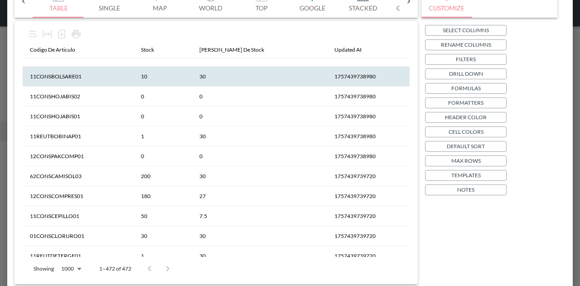
drag, startPoint x: 410, startPoint y: 85, endPoint x: 406, endPoint y: 68, distance: 18.1
click at [412, 49] on div "Codigo De Articulo Stock [PERSON_NAME] De Stock Updated At 03CONSADENOSI01 200 …" at bounding box center [216, 153] width 396 height 256
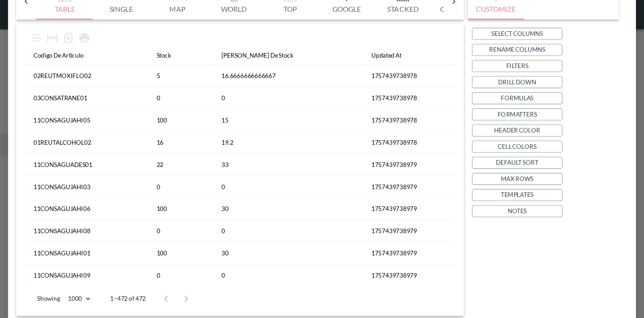
scroll to position [0, 0]
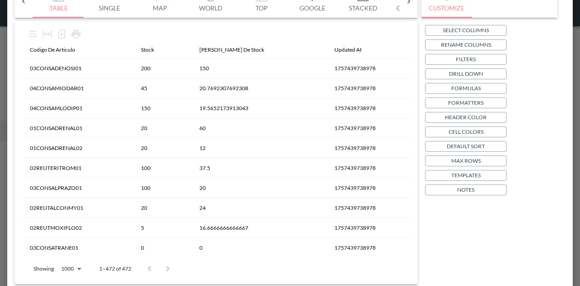
click at [579, 194] on div "chart name new chart chart name Bar Horizontal Doughnut Pie Line Table Single M…" at bounding box center [290, 143] width 580 height 286
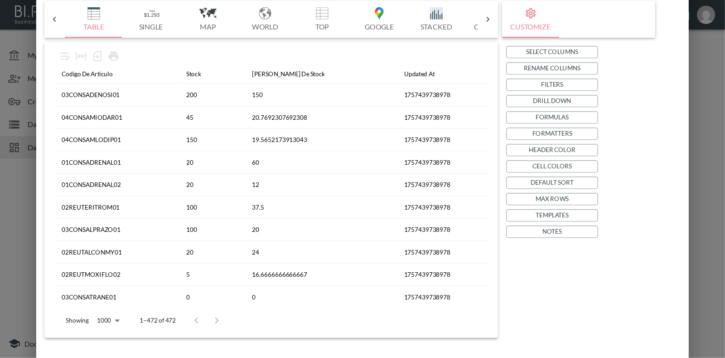
scroll to position [0, 258]
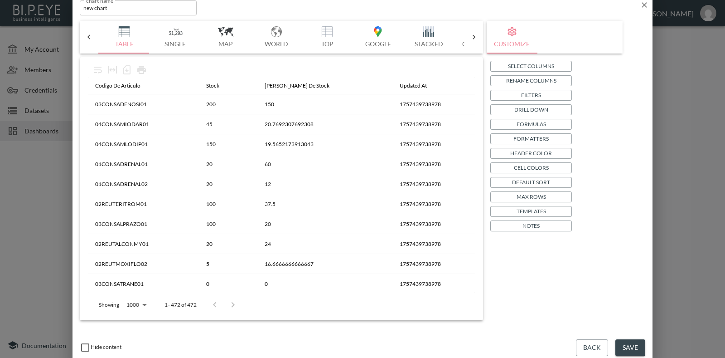
click at [580, 286] on button "Back" at bounding box center [592, 347] width 32 height 17
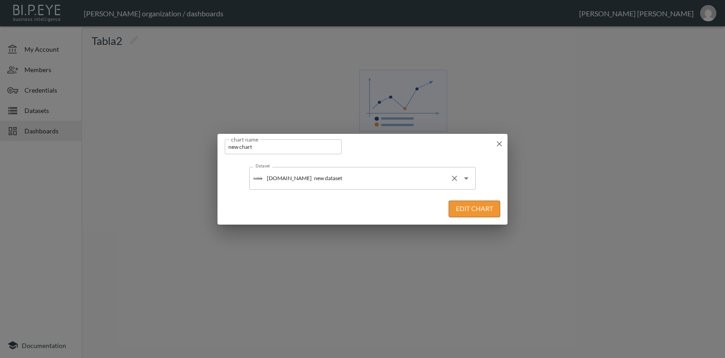
click at [392, 169] on div "[DOMAIN_NAME] new dataset Dataset" at bounding box center [362, 178] width 227 height 23
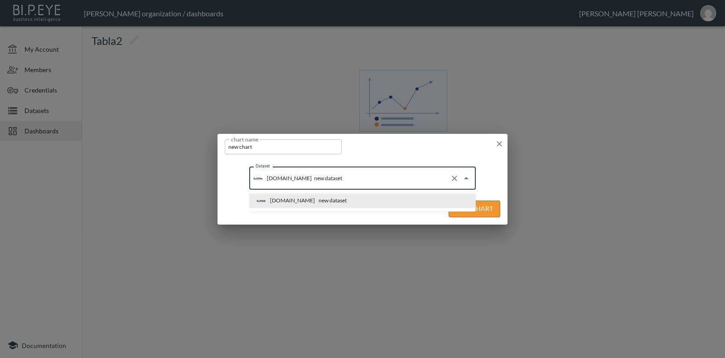
click at [296, 144] on input "new chart" at bounding box center [283, 146] width 117 height 15
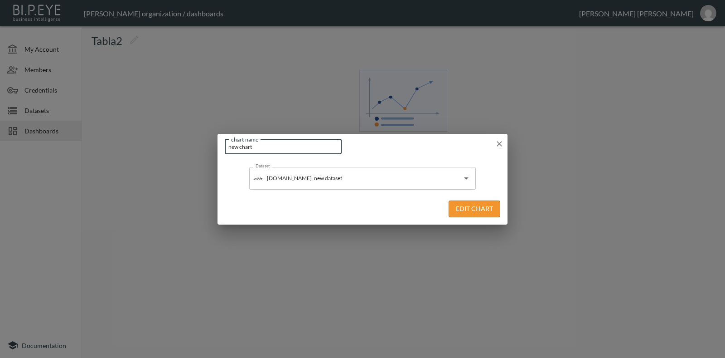
click at [496, 141] on icon "button" at bounding box center [499, 143] width 9 height 9
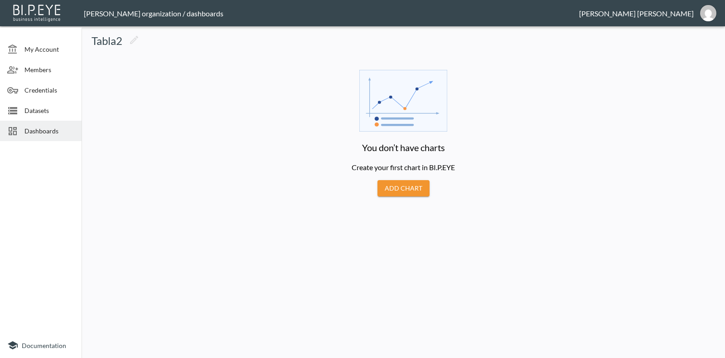
click at [36, 103] on div "Datasets" at bounding box center [41, 110] width 82 height 20
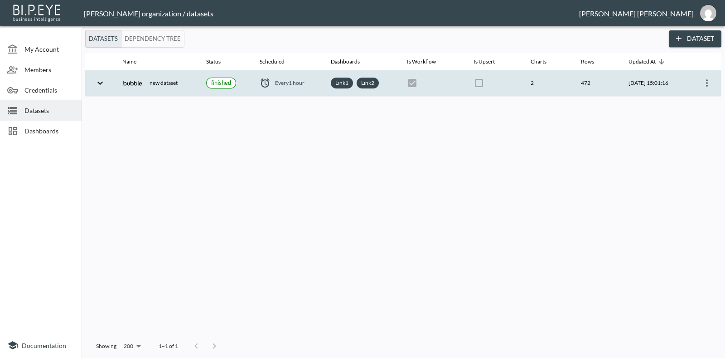
click at [95, 83] on icon "expand row" at bounding box center [100, 83] width 11 height 11
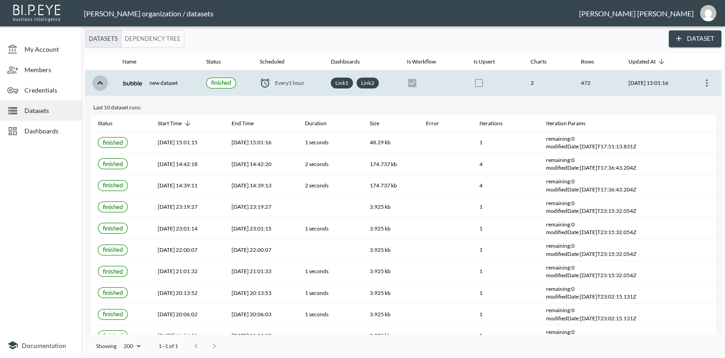
click at [95, 83] on icon "expand row" at bounding box center [100, 83] width 11 height 11
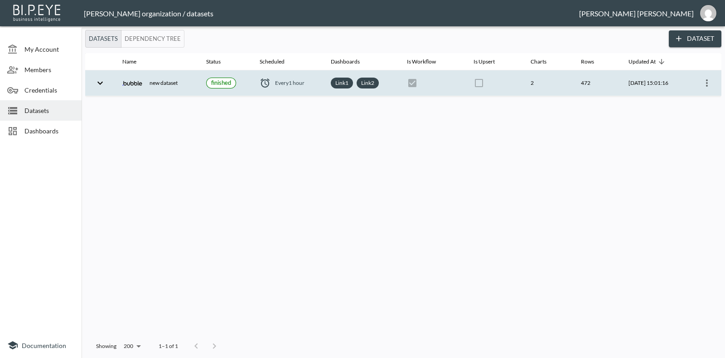
click at [580, 83] on icon "more" at bounding box center [707, 83] width 11 height 11
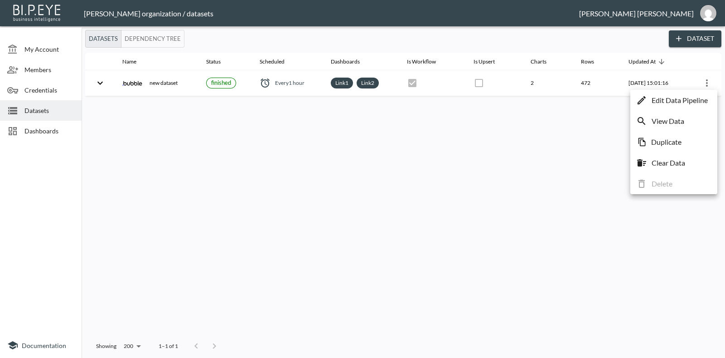
click at [580, 102] on p "Edit Data Pipeline" at bounding box center [680, 100] width 56 height 11
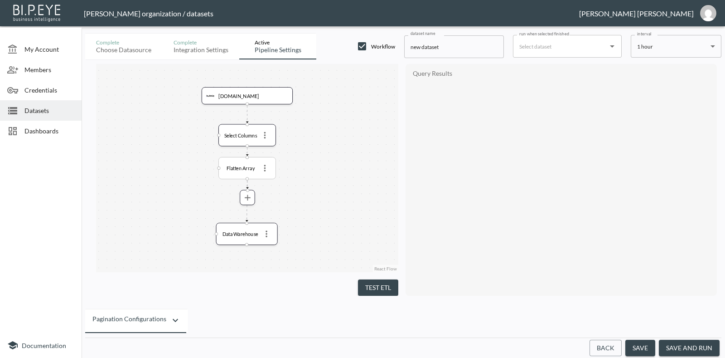
click at [272, 166] on div "Flatten Array" at bounding box center [247, 168] width 58 height 22
click at [267, 170] on icon "more" at bounding box center [265, 168] width 10 height 10
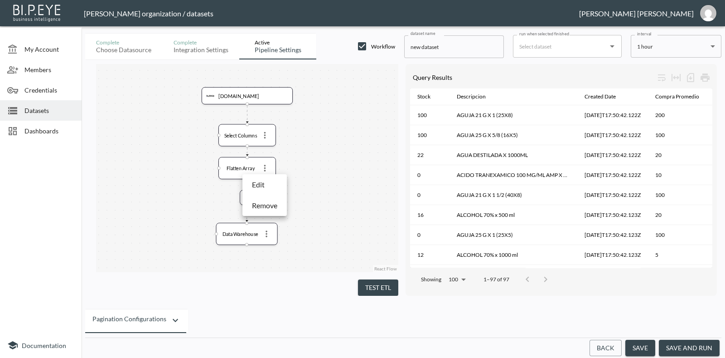
drag, startPoint x: 262, startPoint y: 182, endPoint x: 273, endPoint y: 202, distance: 22.3
click at [273, 202] on div "Edit Remove" at bounding box center [264, 195] width 44 height 42
click at [262, 169] on icon "more" at bounding box center [265, 168] width 10 height 10
click at [268, 204] on p "Remove" at bounding box center [264, 205] width 25 height 11
click at [241, 133] on div "Select Columns" at bounding box center [240, 135] width 35 height 6
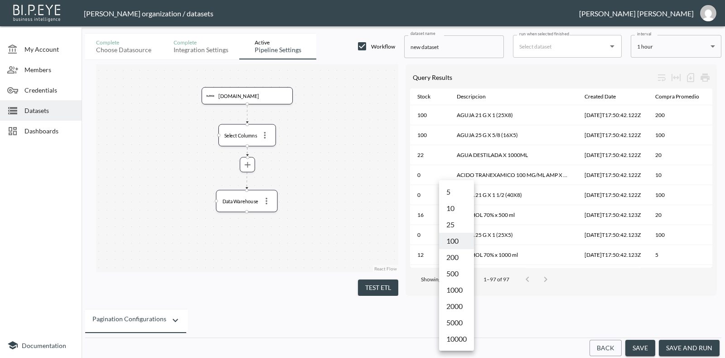
click at [464, 272] on body "BI.P.EYE, Interactive Analytics Dashboards - app [PERSON_NAME] organization / d…" at bounding box center [362, 179] width 725 height 358
click at [456, 261] on li "200" at bounding box center [456, 257] width 35 height 16
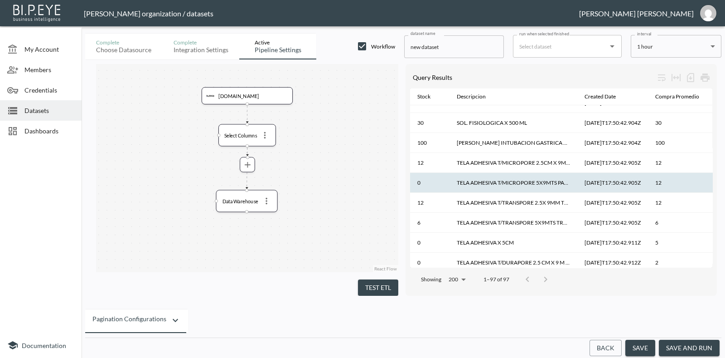
scroll to position [1781, 0]
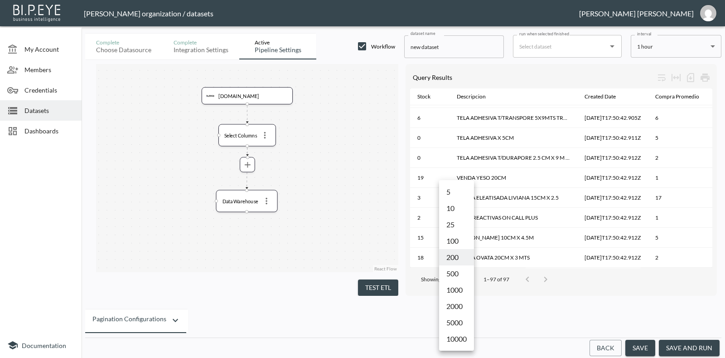
click at [457, 276] on body "BI.P.EYE, Interactive Analytics Dashboards - app [PERSON_NAME] organization / d…" at bounding box center [362, 179] width 725 height 358
click at [457, 275] on li "500" at bounding box center [456, 273] width 35 height 16
type input "500"
click at [381, 280] on button "Test ETL" at bounding box center [378, 287] width 40 height 17
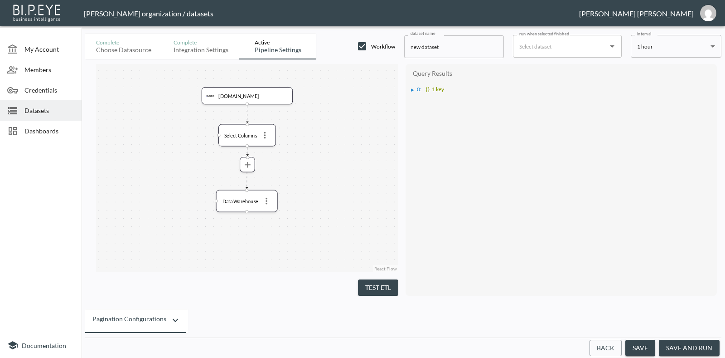
click at [412, 92] on div "▶" at bounding box center [412, 89] width 3 height 5
click at [416, 97] on div "▶" at bounding box center [417, 98] width 3 height 5
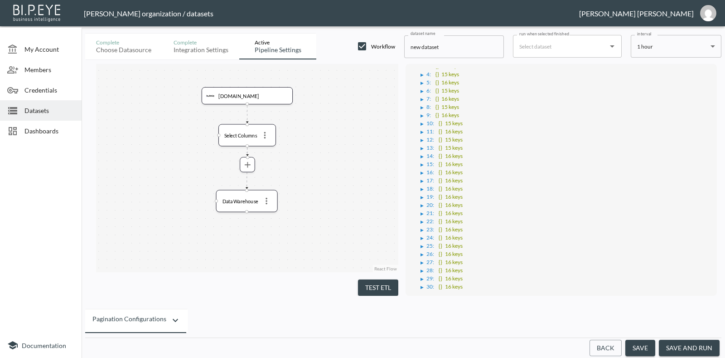
scroll to position [212, 0]
click at [423, 267] on div "▶ ▶" at bounding box center [422, 269] width 3 height 5
click at [250, 170] on button "more" at bounding box center [247, 164] width 13 height 13
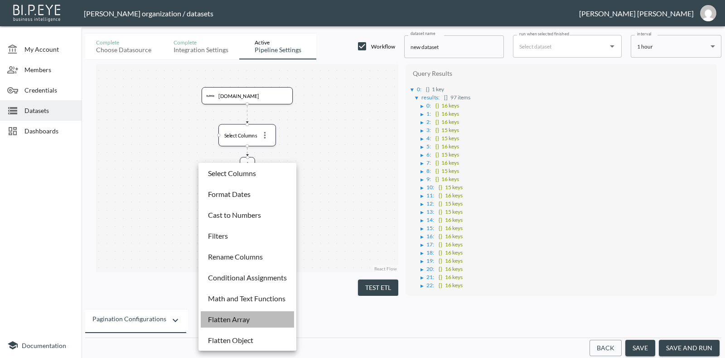
click at [267, 286] on li "Flatten Array" at bounding box center [247, 319] width 93 height 16
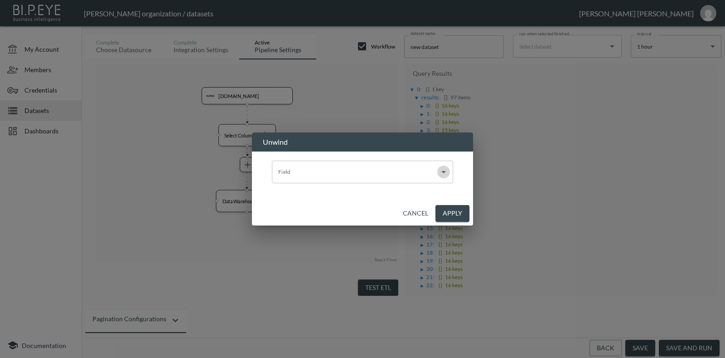
click at [441, 175] on icon "Open" at bounding box center [443, 171] width 11 height 11
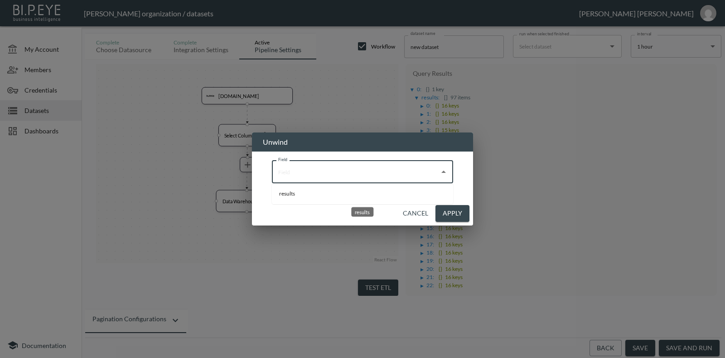
click at [416, 194] on li "results" at bounding box center [362, 194] width 181 height 14
type input "results"
click at [452, 207] on button "Apply" at bounding box center [453, 213] width 34 height 17
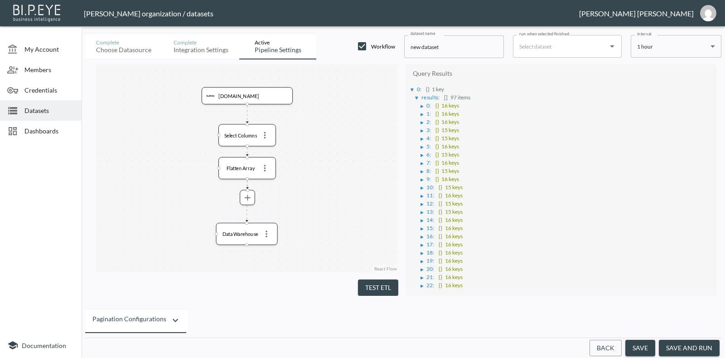
click at [380, 286] on button "Test ETL" at bounding box center [378, 287] width 40 height 17
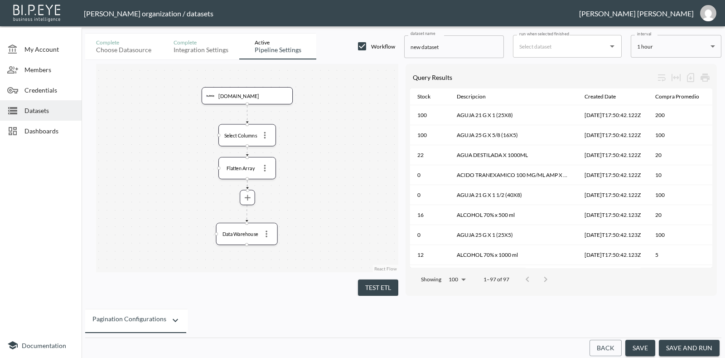
click at [580, 286] on button "save and run" at bounding box center [689, 347] width 61 height 17
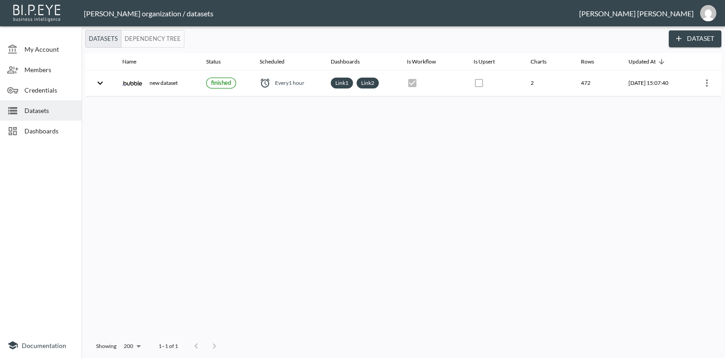
click at [27, 124] on div "Dashboards" at bounding box center [41, 131] width 82 height 20
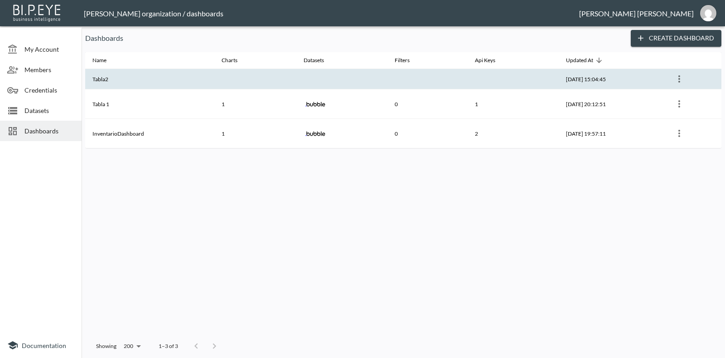
click at [206, 81] on th "Tabla2" at bounding box center [149, 79] width 129 height 20
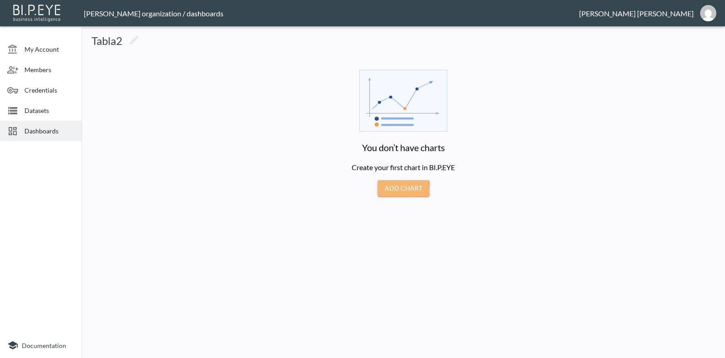
click at [393, 189] on button "Add Chart" at bounding box center [404, 188] width 52 height 17
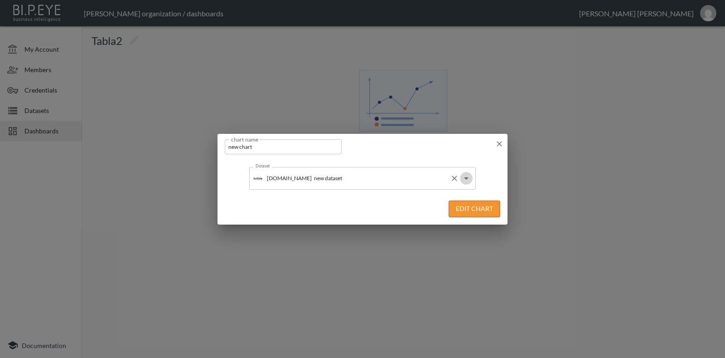
click at [469, 178] on icon "Open" at bounding box center [466, 178] width 11 height 11
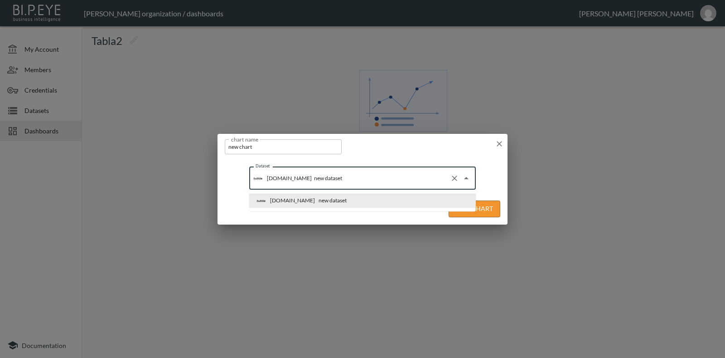
click at [435, 203] on li "[DOMAIN_NAME] new dataset" at bounding box center [362, 200] width 227 height 15
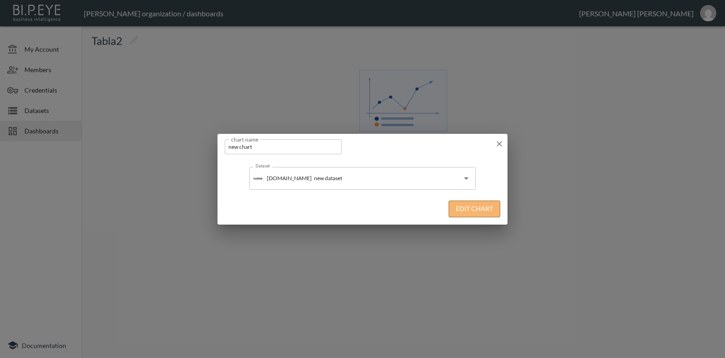
click at [469, 205] on button "Edit Chart" at bounding box center [475, 208] width 52 height 17
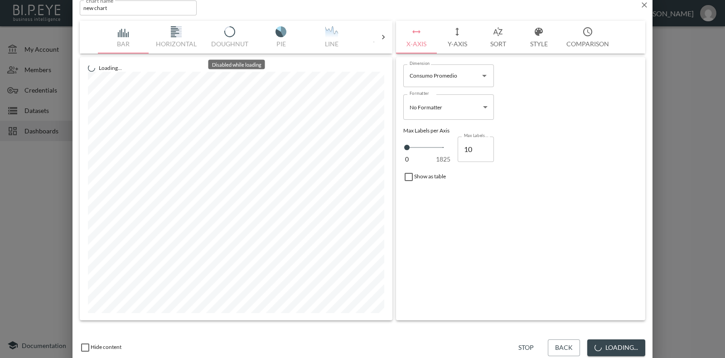
click at [383, 40] on icon at bounding box center [383, 37] width 9 height 9
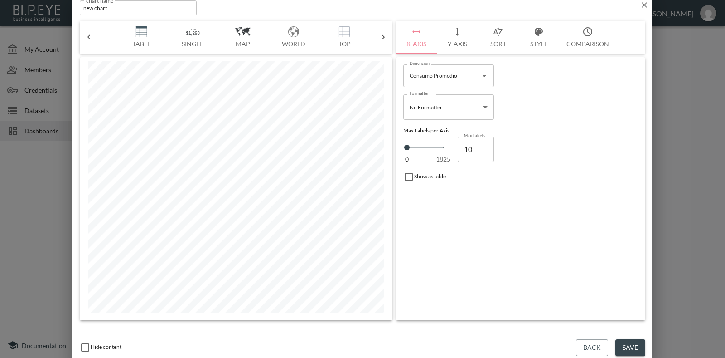
scroll to position [0, 258]
click at [128, 44] on button "Table" at bounding box center [124, 37] width 51 height 33
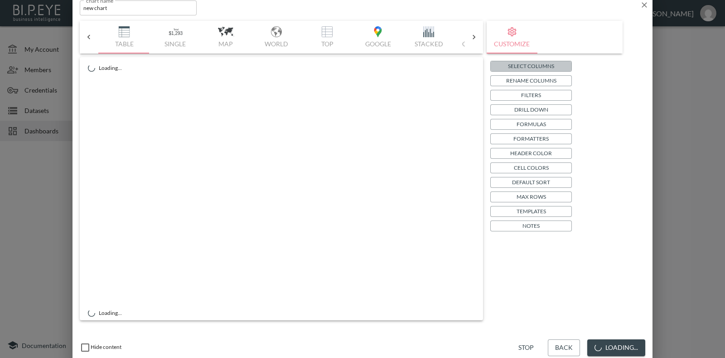
click at [534, 65] on p "Select Columns" at bounding box center [531, 66] width 46 height 10
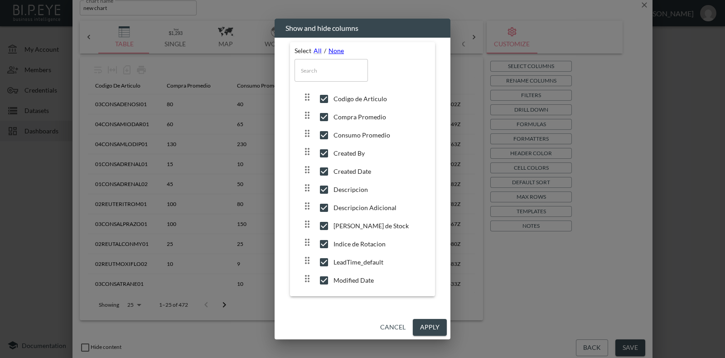
click at [332, 50] on link "None" at bounding box center [336, 51] width 15 height 8
checkbox input "false"
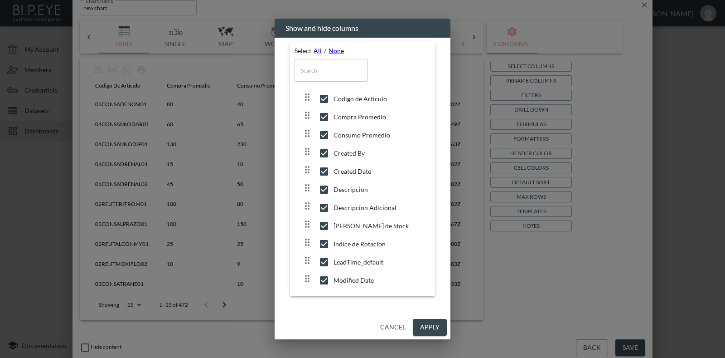
checkbox input "false"
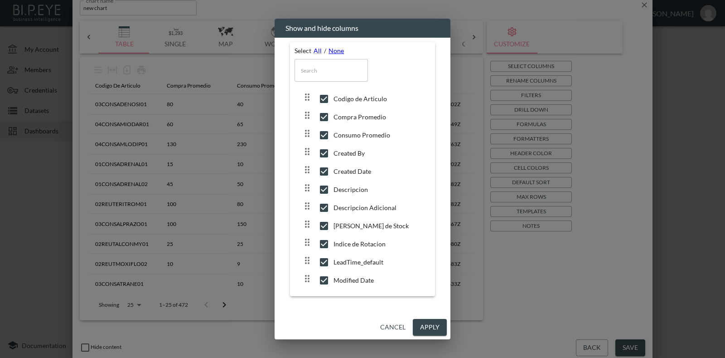
checkbox input "false"
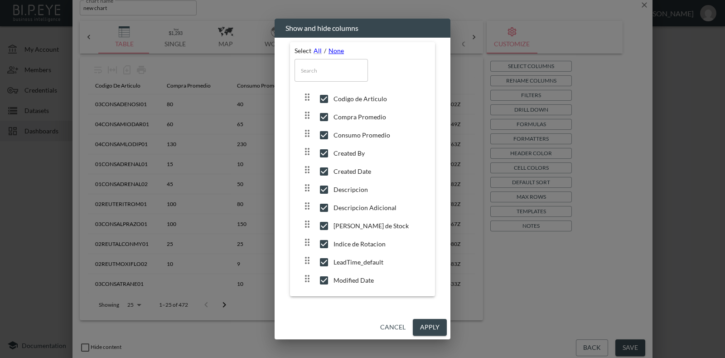
checkbox input "false"
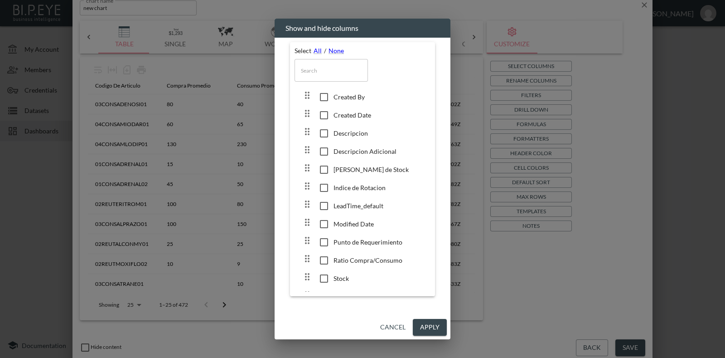
scroll to position [0, 0]
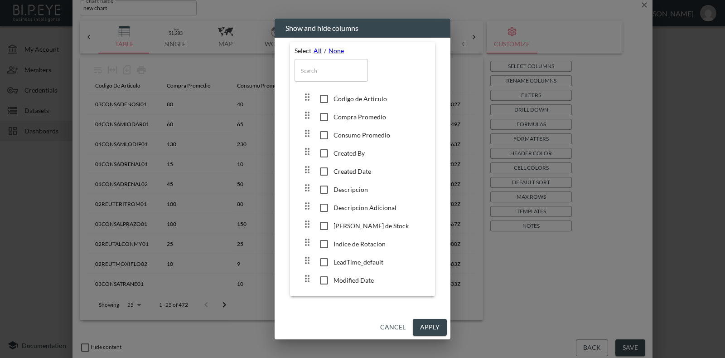
click at [324, 99] on input "checkbox" at bounding box center [324, 98] width 19 height 9
checkbox input "true"
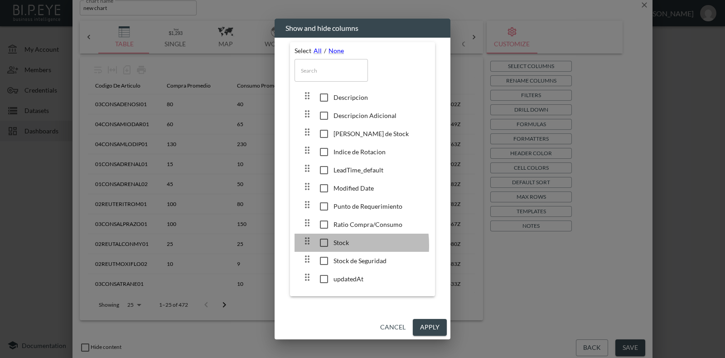
click at [323, 245] on input "checkbox" at bounding box center [324, 242] width 19 height 9
checkbox input "true"
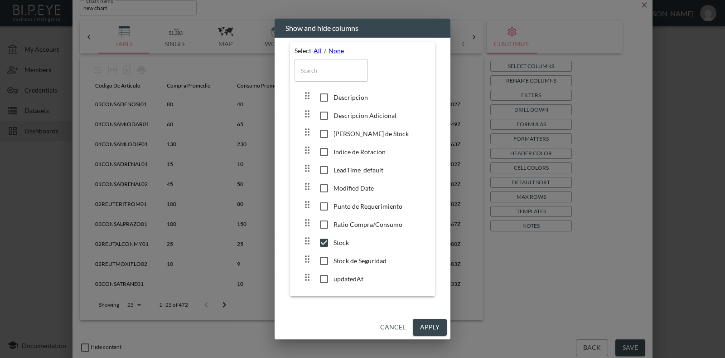
click at [324, 257] on input "checkbox" at bounding box center [324, 260] width 19 height 9
click at [324, 259] on input "checkbox" at bounding box center [324, 260] width 19 height 9
checkbox input "false"
click at [322, 129] on input "checkbox" at bounding box center [324, 133] width 19 height 9
checkbox input "true"
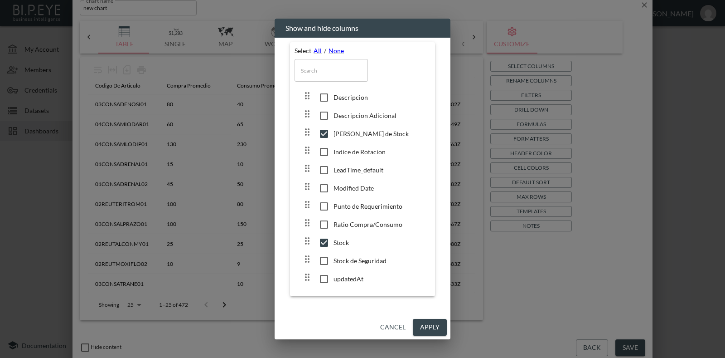
click at [320, 97] on input "checkbox" at bounding box center [324, 97] width 19 height 9
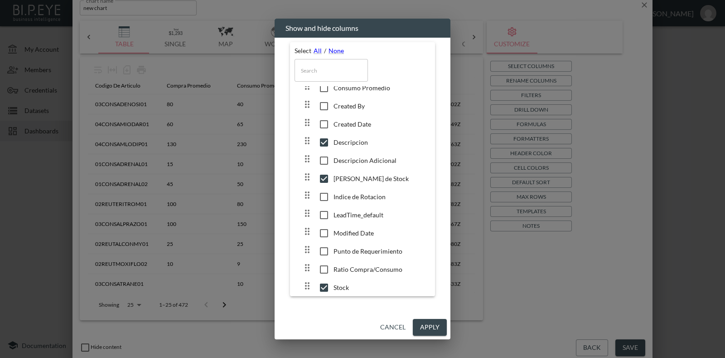
scroll to position [0, 0]
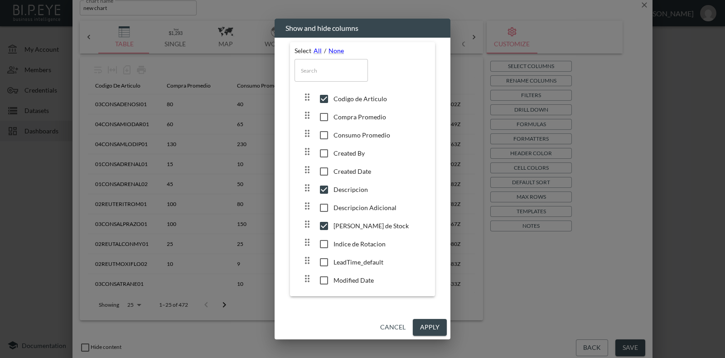
click at [328, 189] on input "checkbox" at bounding box center [324, 189] width 19 height 9
checkbox input "false"
click at [417, 286] on button "Apply" at bounding box center [430, 327] width 34 height 17
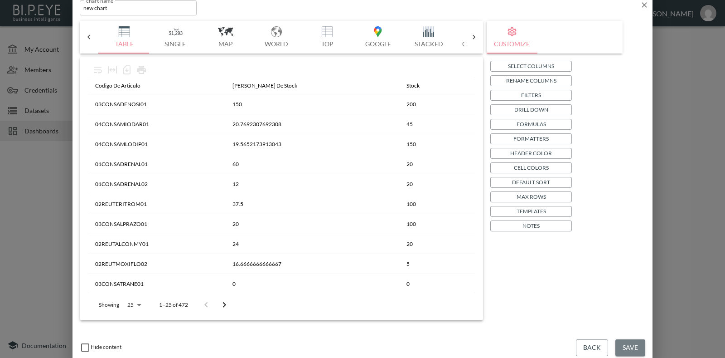
click at [580, 286] on button "Save" at bounding box center [630, 347] width 30 height 17
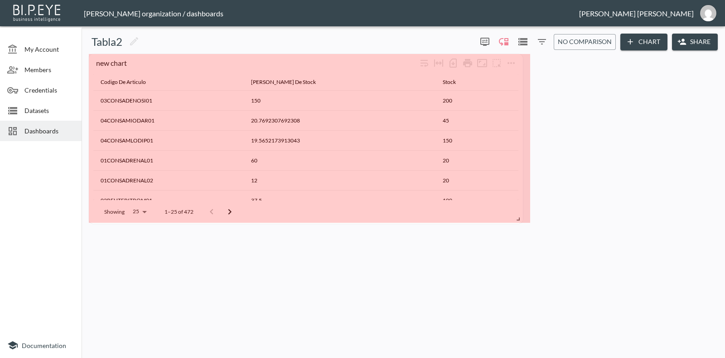
drag, startPoint x: 237, startPoint y: 110, endPoint x: 519, endPoint y: 219, distance: 302.5
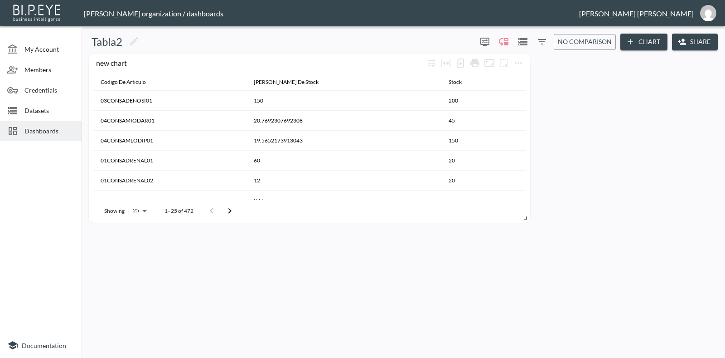
click at [141, 213] on body "BI.P.EYE, Interactive Analytics Dashboards - app [PERSON_NAME] organization / d…" at bounding box center [362, 179] width 725 height 358
click at [206, 252] on div at bounding box center [362, 179] width 725 height 358
